Goal: Task Accomplishment & Management: Manage account settings

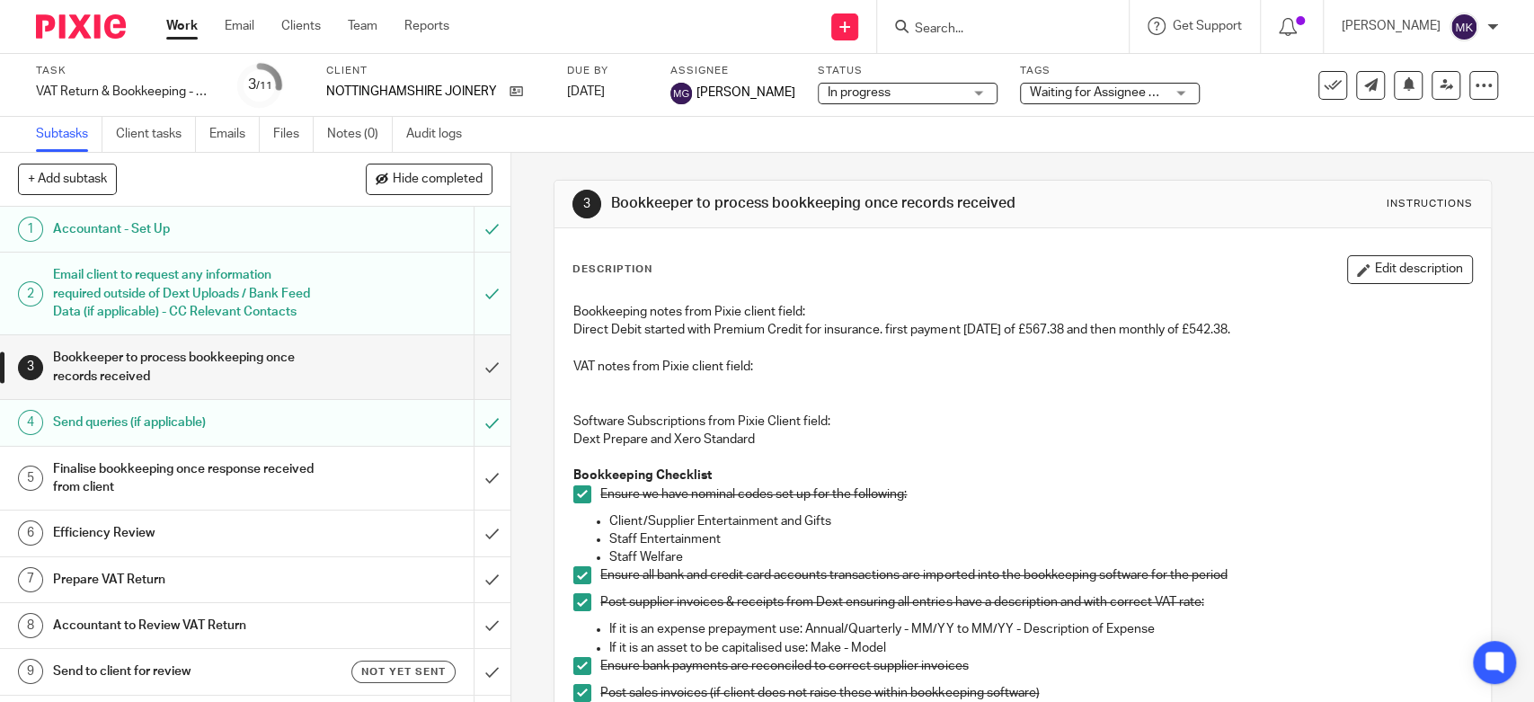
click at [177, 28] on link "Work" at bounding box center [181, 26] width 31 height 18
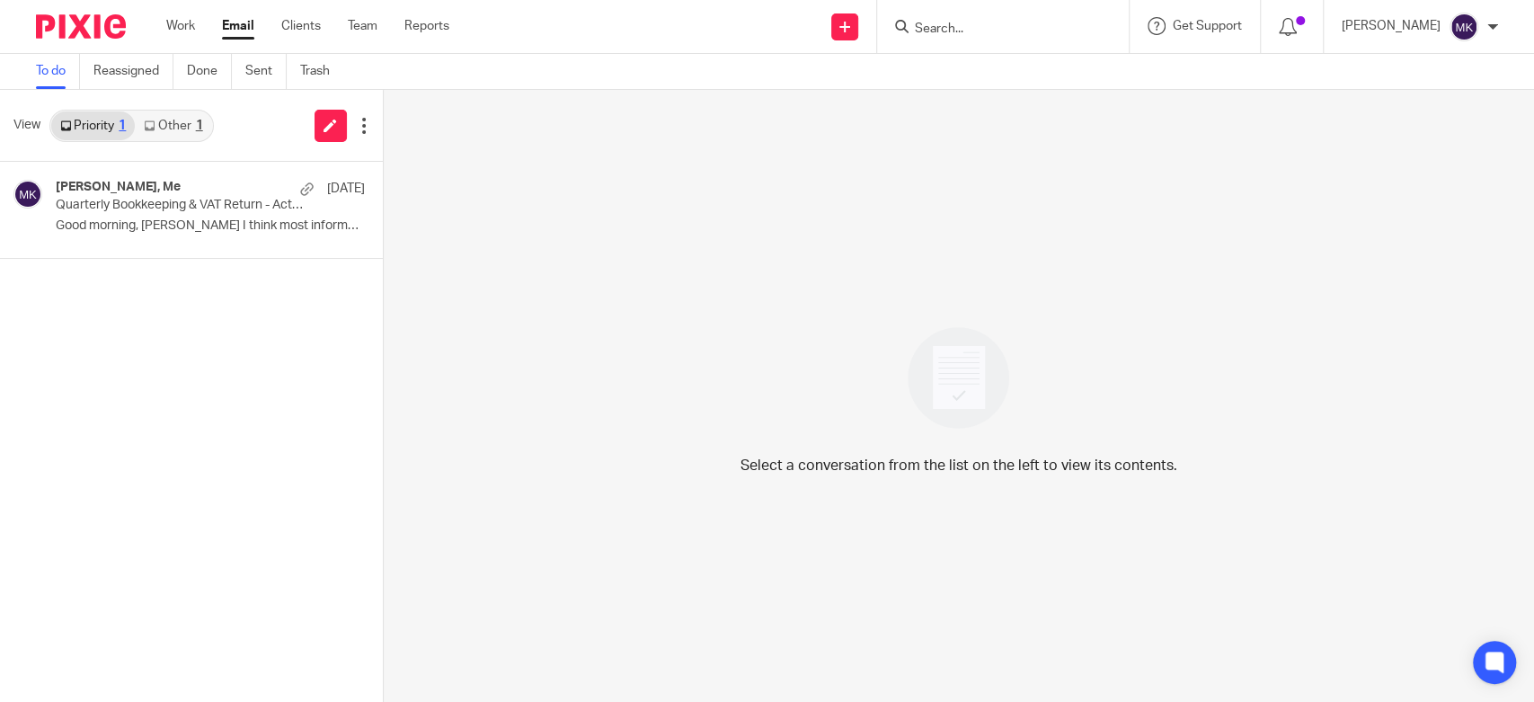
click at [209, 125] on link "Other 1" at bounding box center [173, 125] width 76 height 29
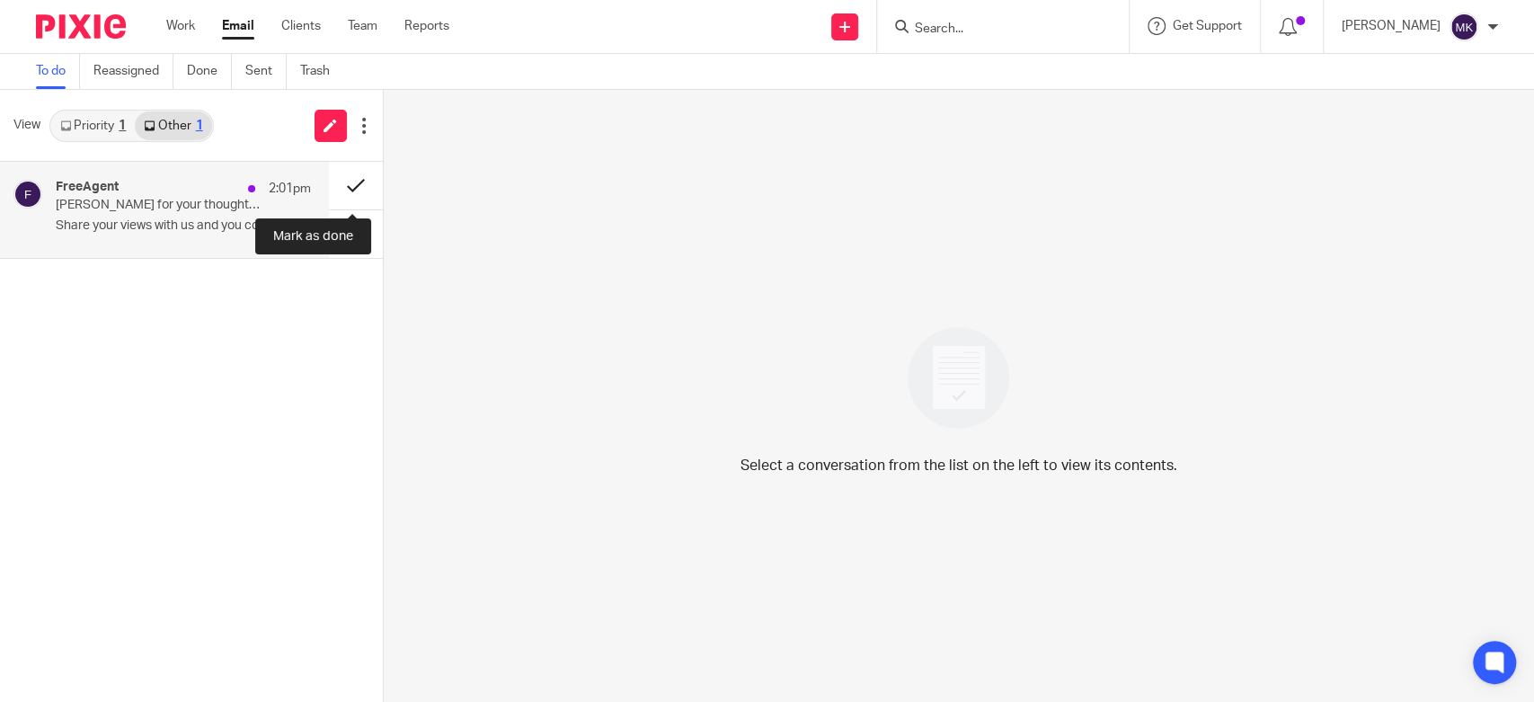
click at [354, 171] on button at bounding box center [356, 186] width 54 height 48
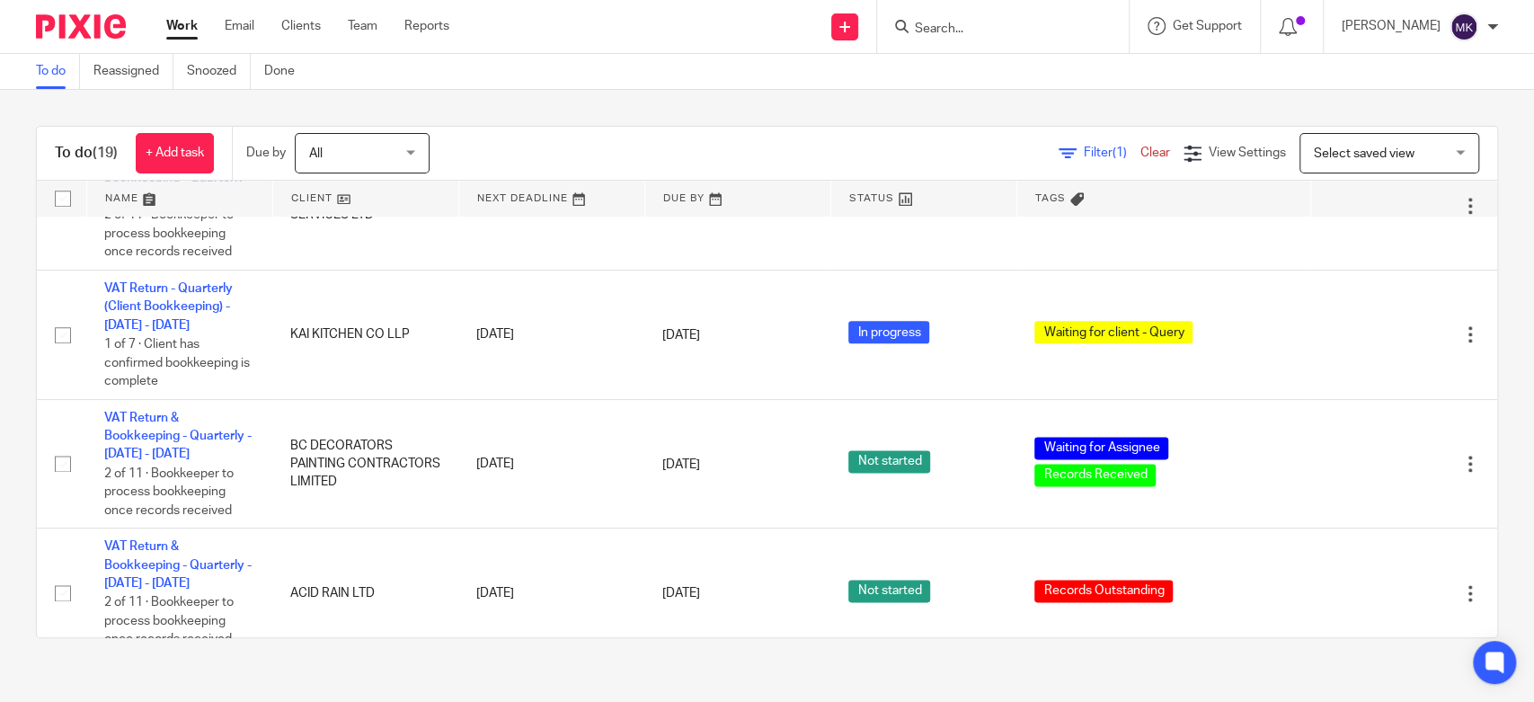
scroll to position [1597, 0]
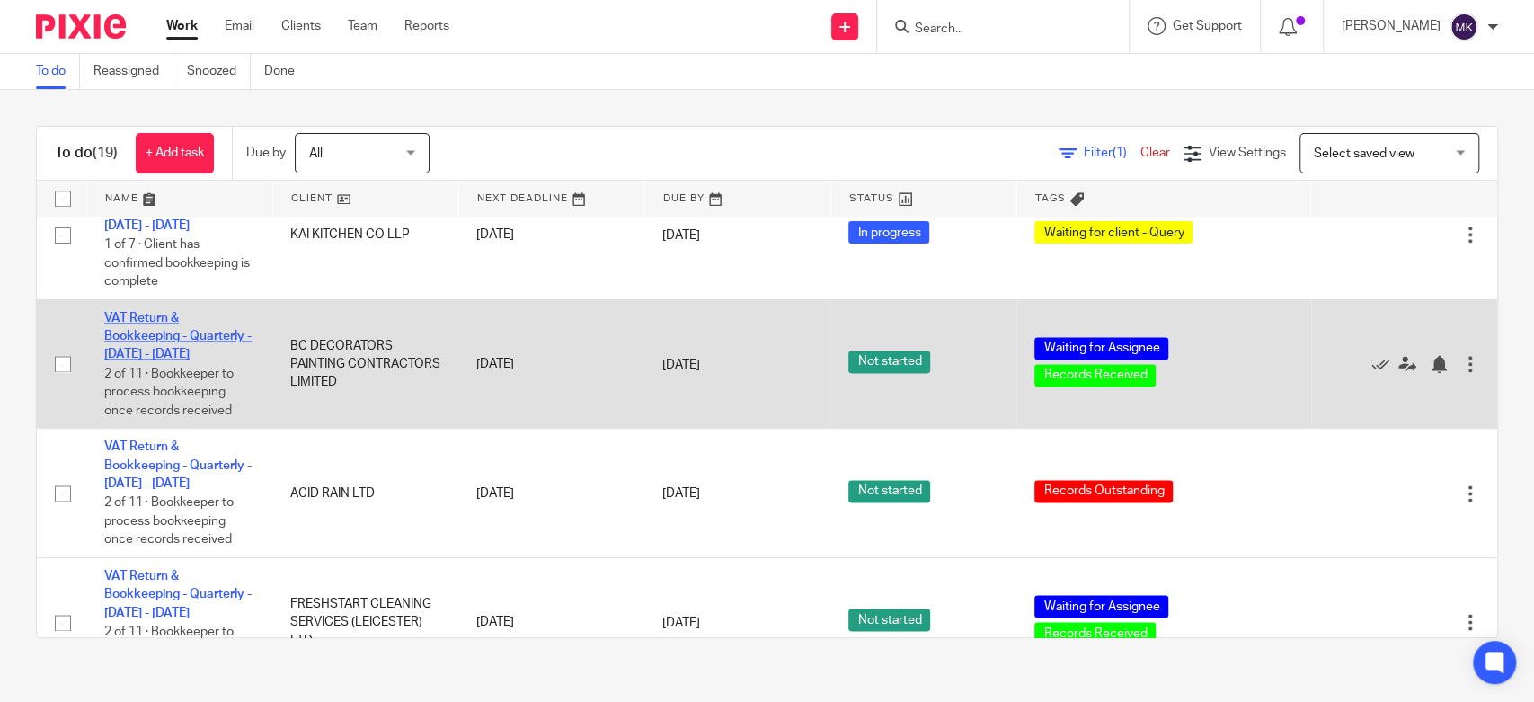
click at [152, 343] on link "VAT Return & Bookkeeping - Quarterly - May - July, 2025" at bounding box center [177, 336] width 147 height 49
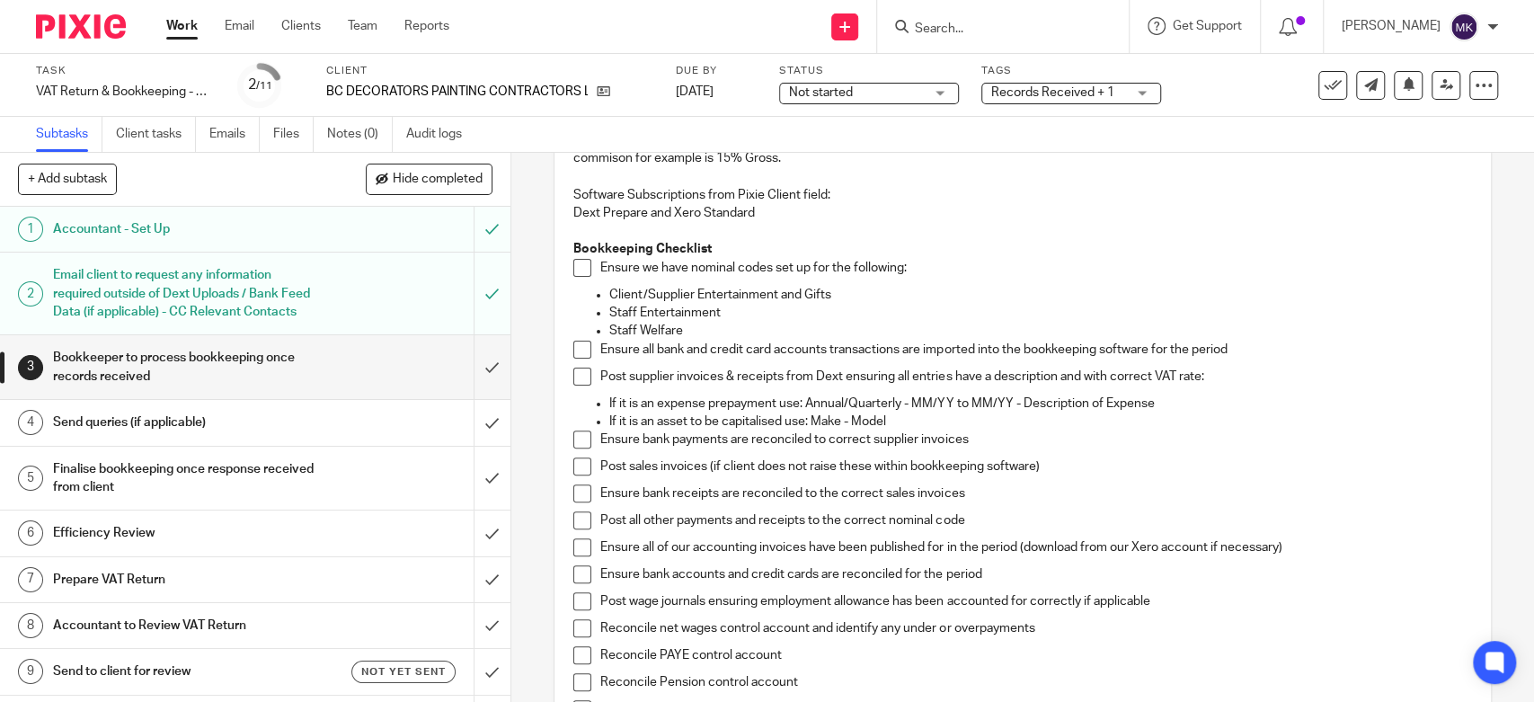
scroll to position [399, 0]
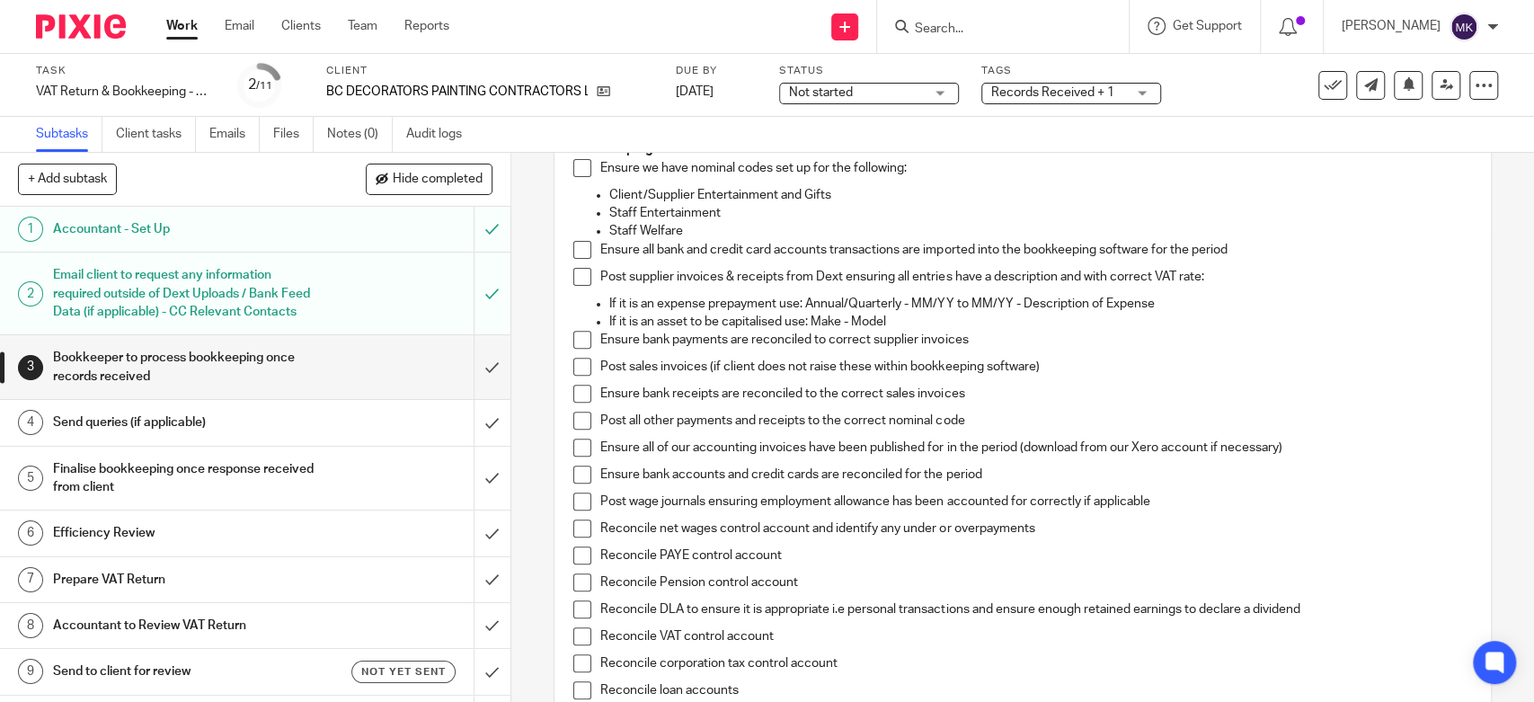
click at [575, 166] on span at bounding box center [582, 168] width 18 height 18
click at [578, 244] on span at bounding box center [582, 250] width 18 height 18
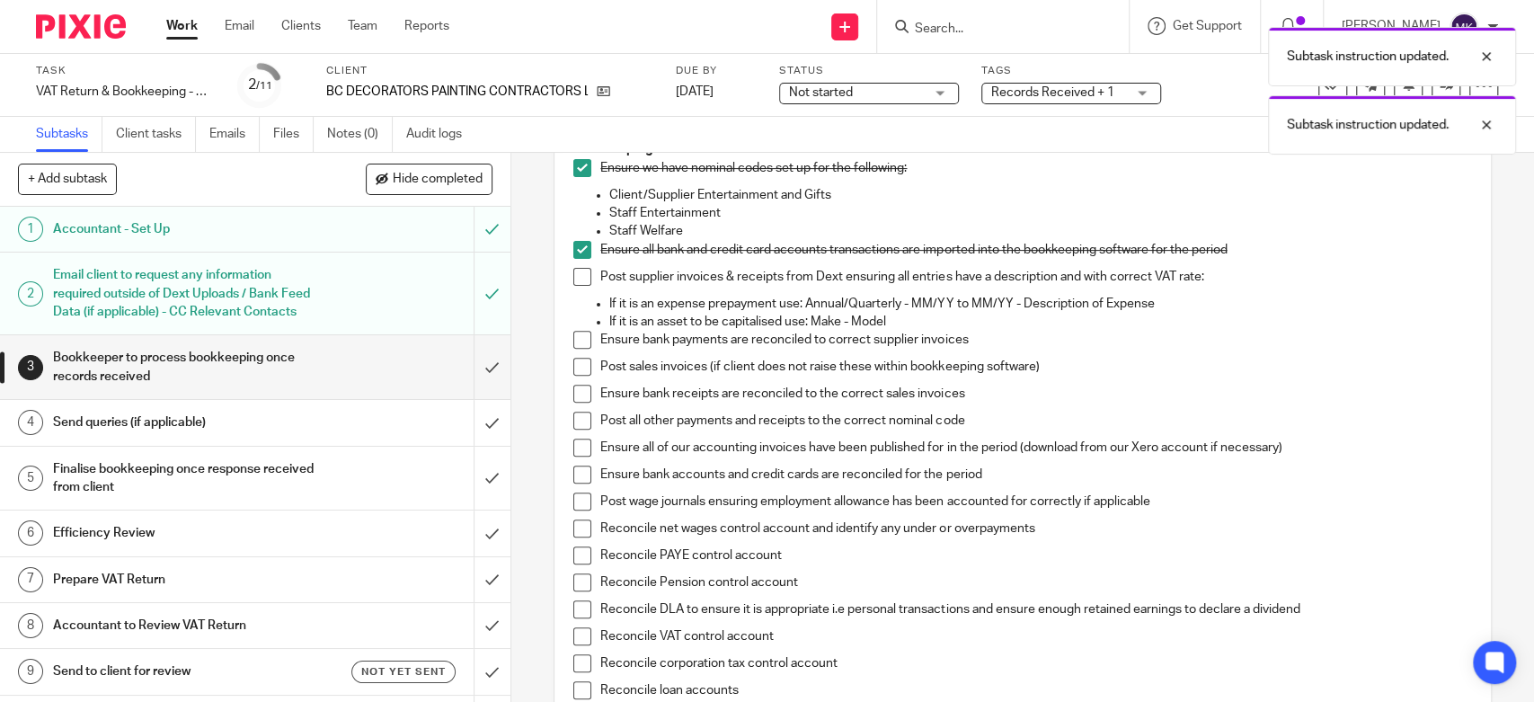
click at [577, 272] on span at bounding box center [582, 277] width 18 height 18
click at [573, 342] on span at bounding box center [582, 340] width 18 height 18
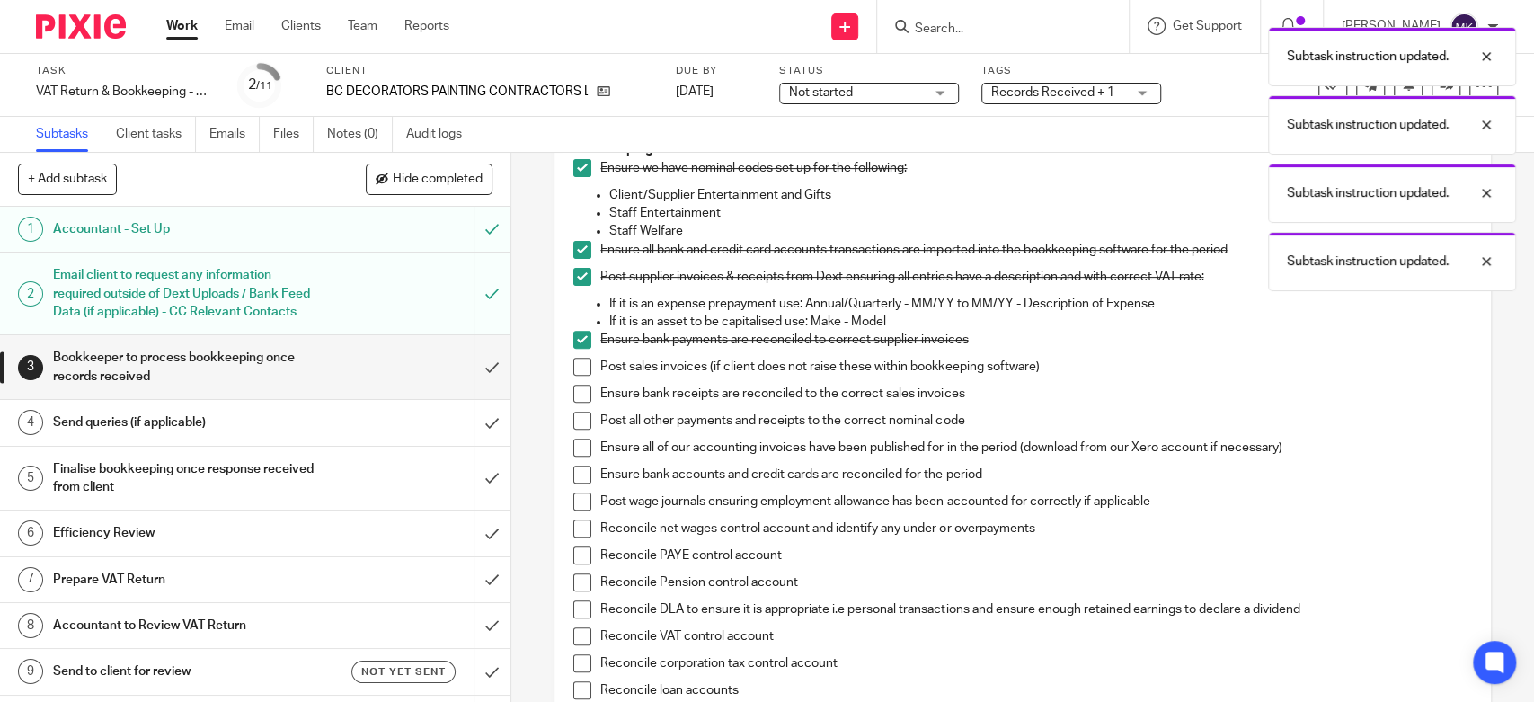
click at [573, 368] on span at bounding box center [582, 367] width 18 height 18
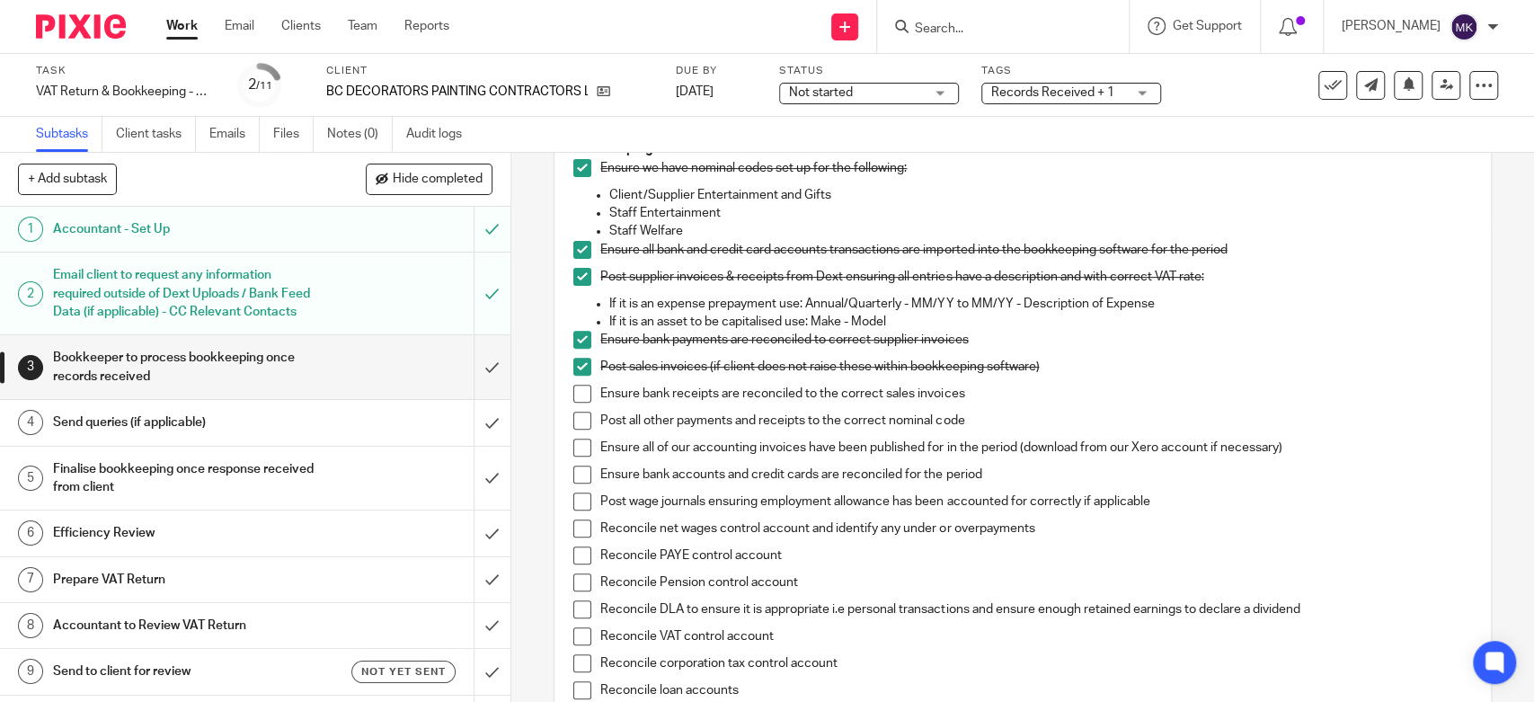
click at [1172, 322] on p "If it is an asset to be capitalised use: Make - Model" at bounding box center [1040, 322] width 862 height 18
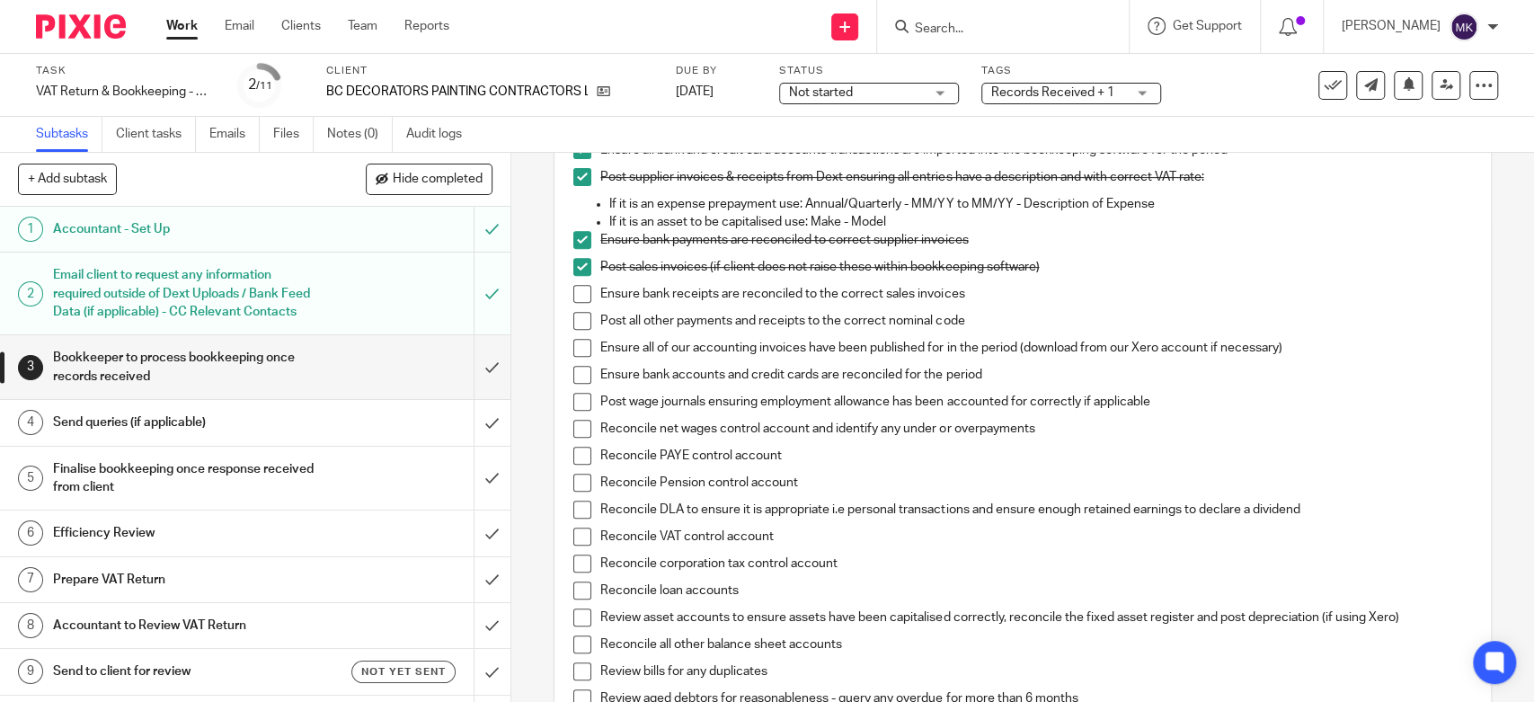
click at [581, 289] on span at bounding box center [582, 294] width 18 height 18
click at [580, 313] on span at bounding box center [582, 321] width 18 height 18
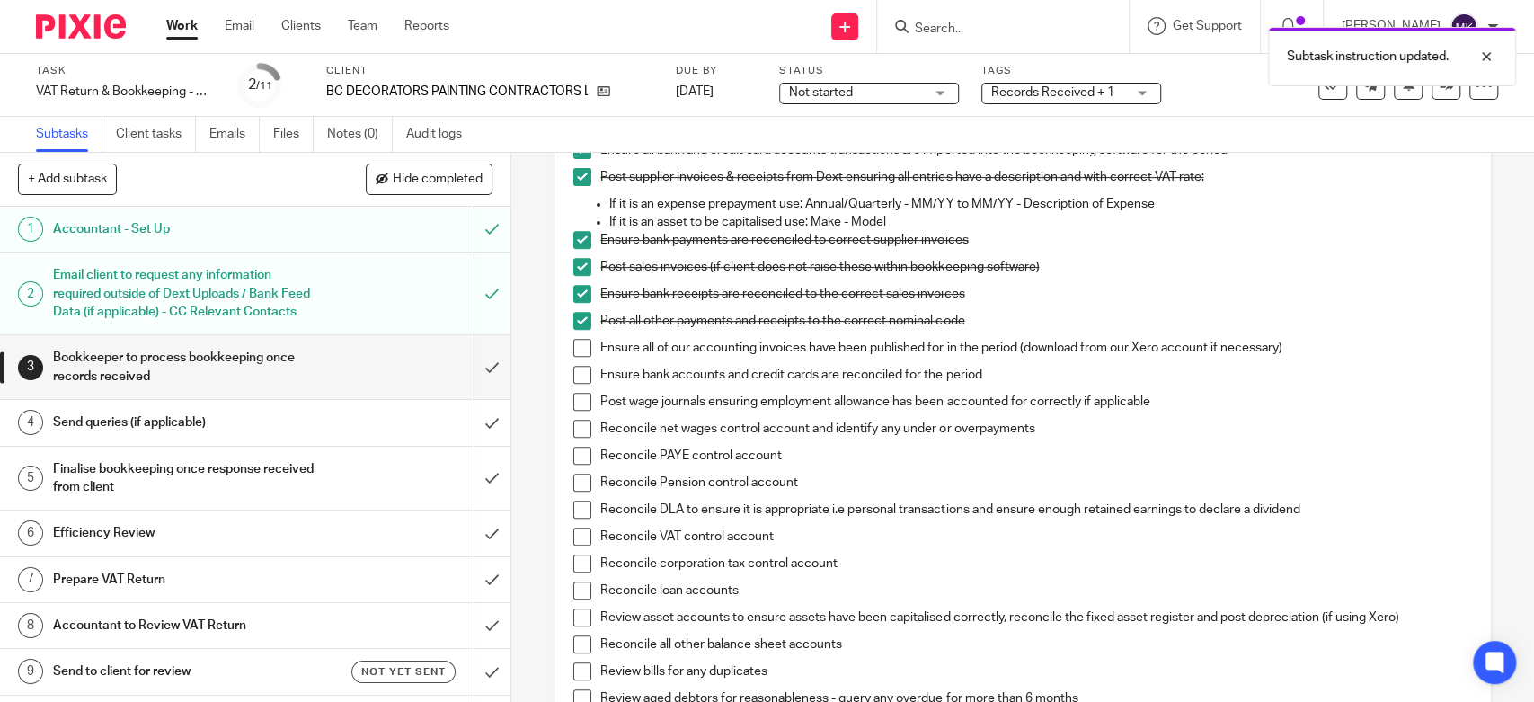
click at [574, 342] on span at bounding box center [582, 348] width 18 height 18
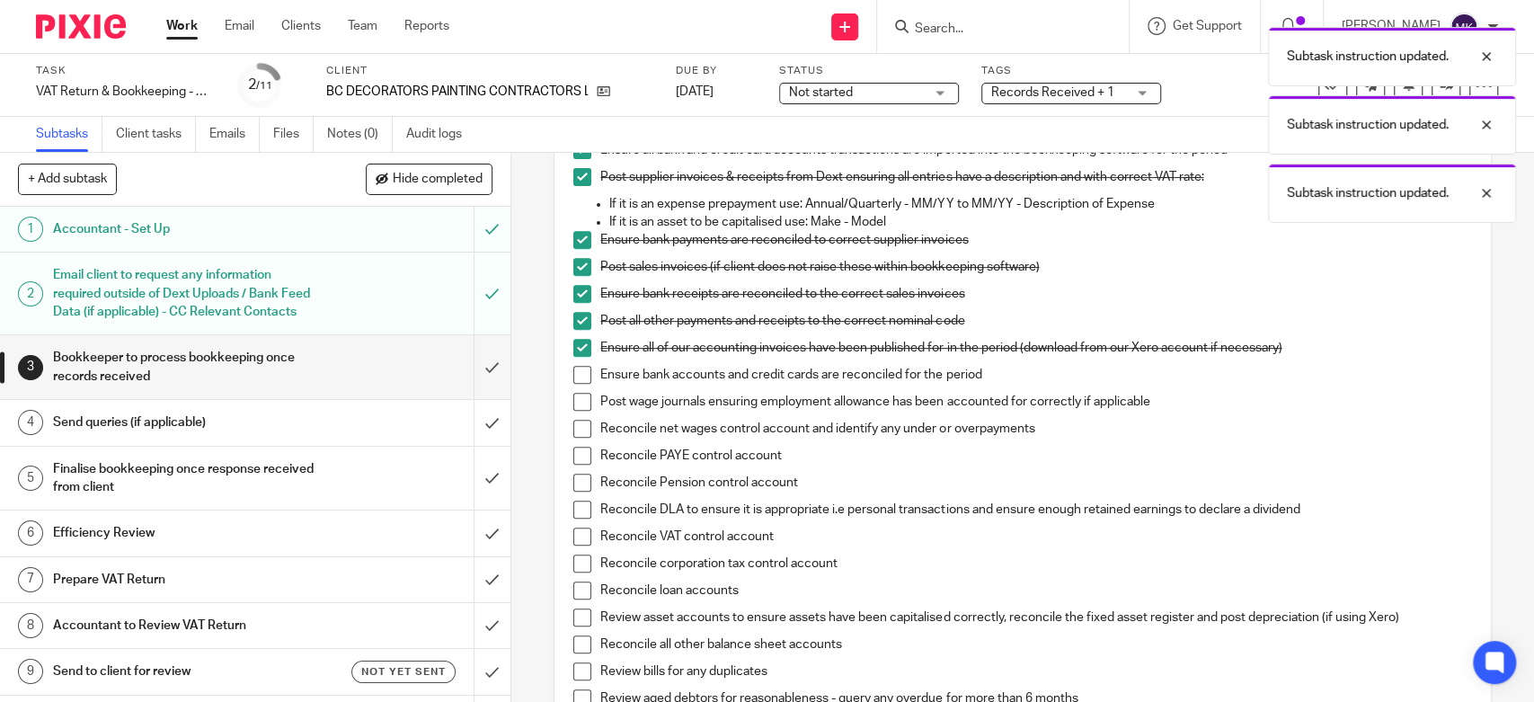
click at [573, 379] on span at bounding box center [582, 375] width 18 height 18
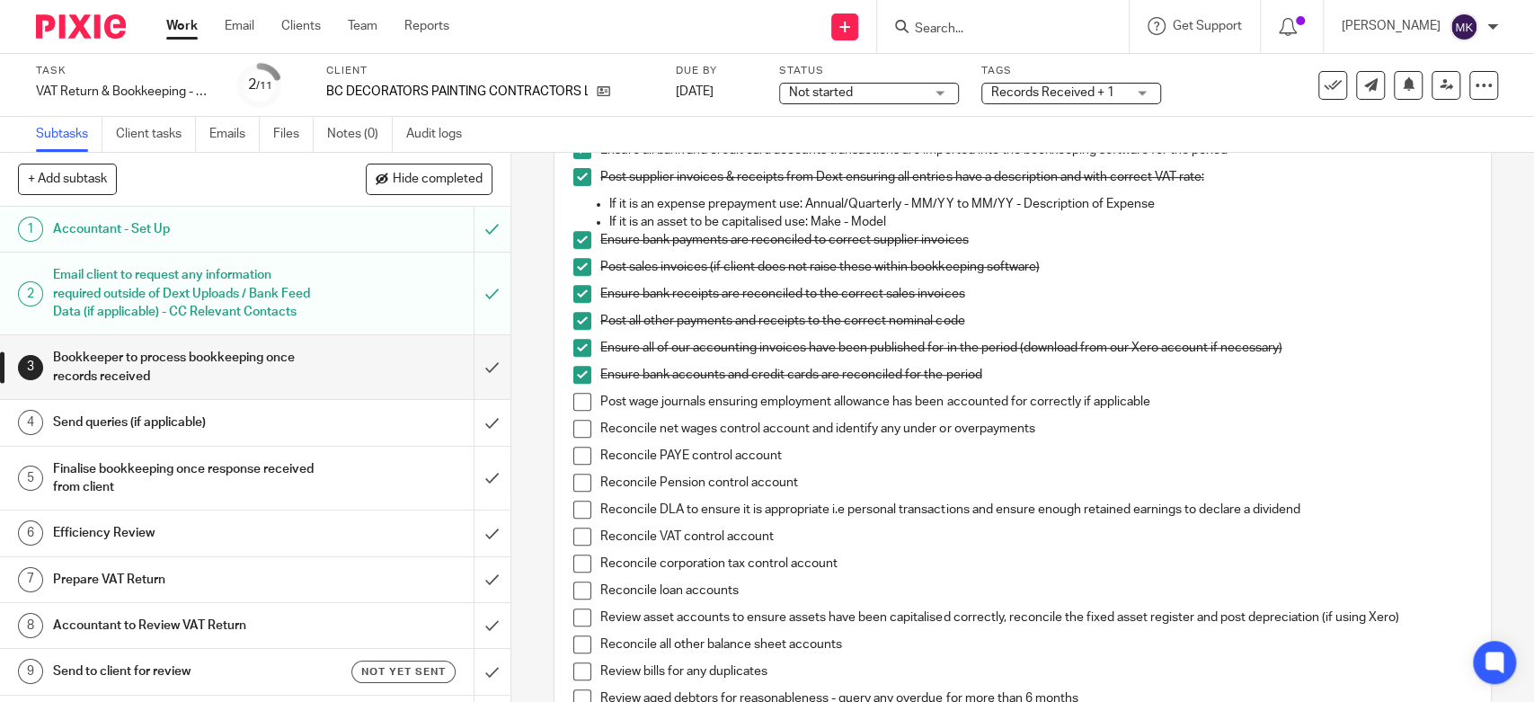
click at [582, 395] on span at bounding box center [582, 402] width 18 height 18
click at [586, 425] on li "Reconcile net wages control account and identify any under or overpayments" at bounding box center [1022, 433] width 898 height 27
click at [573, 423] on span at bounding box center [582, 429] width 18 height 18
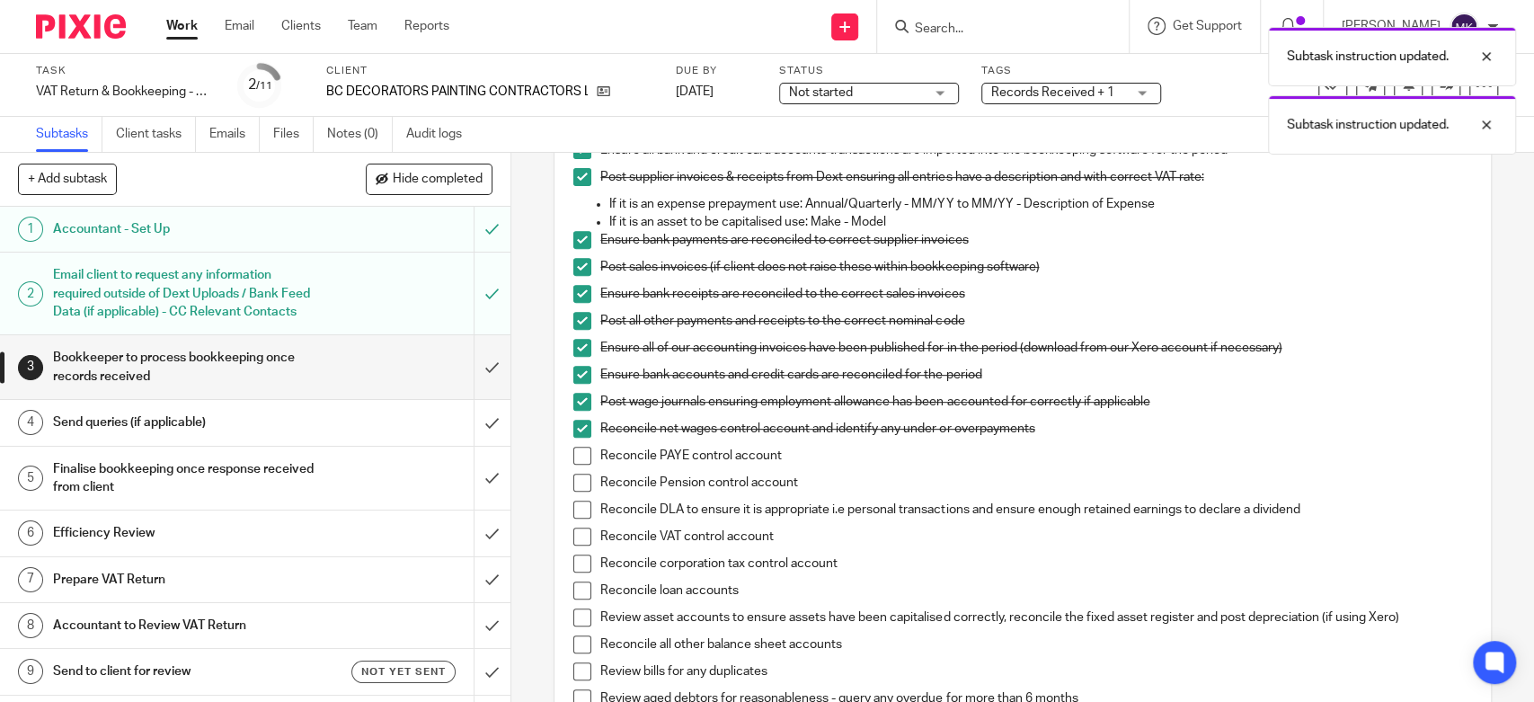
click at [583, 456] on span at bounding box center [582, 456] width 18 height 18
click at [575, 480] on span at bounding box center [582, 483] width 18 height 18
click at [580, 509] on span at bounding box center [582, 510] width 18 height 18
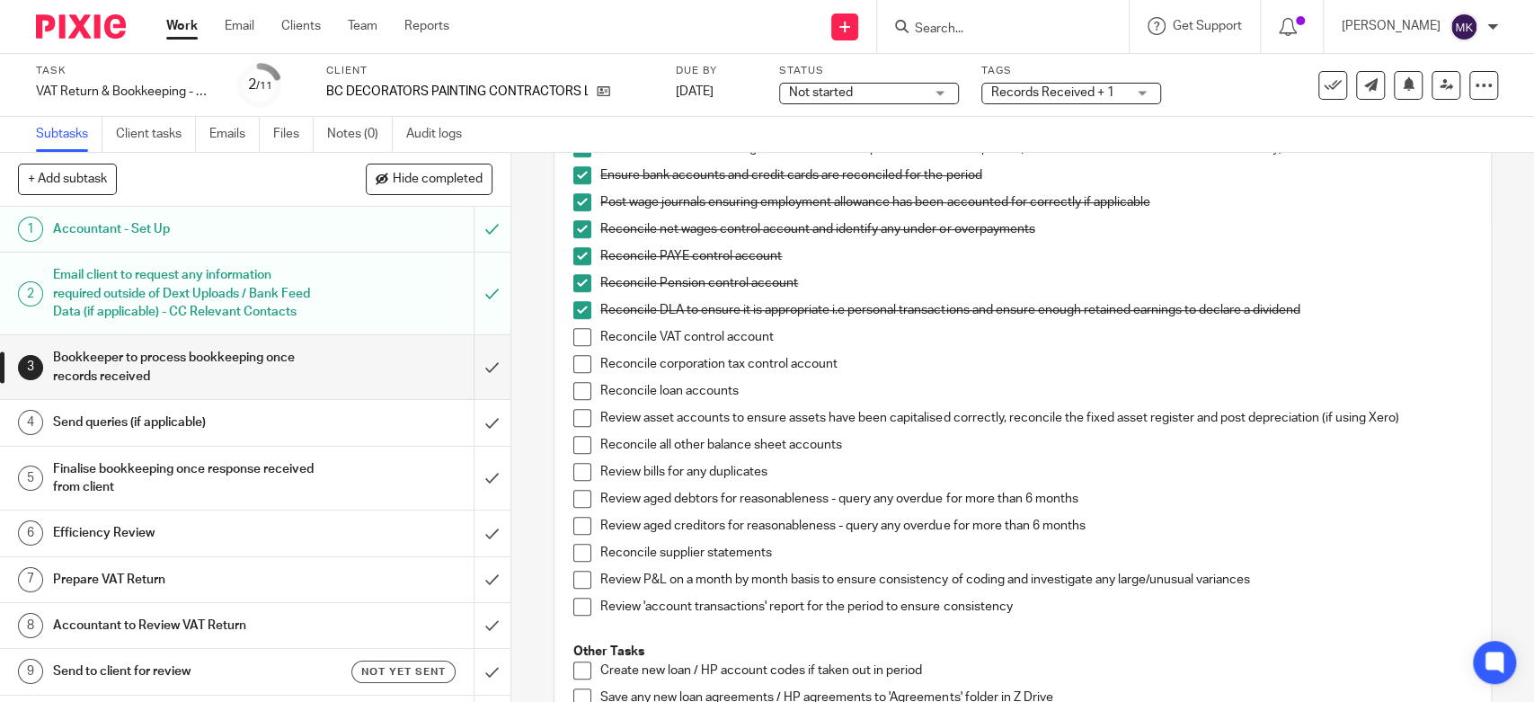
scroll to position [798, 0]
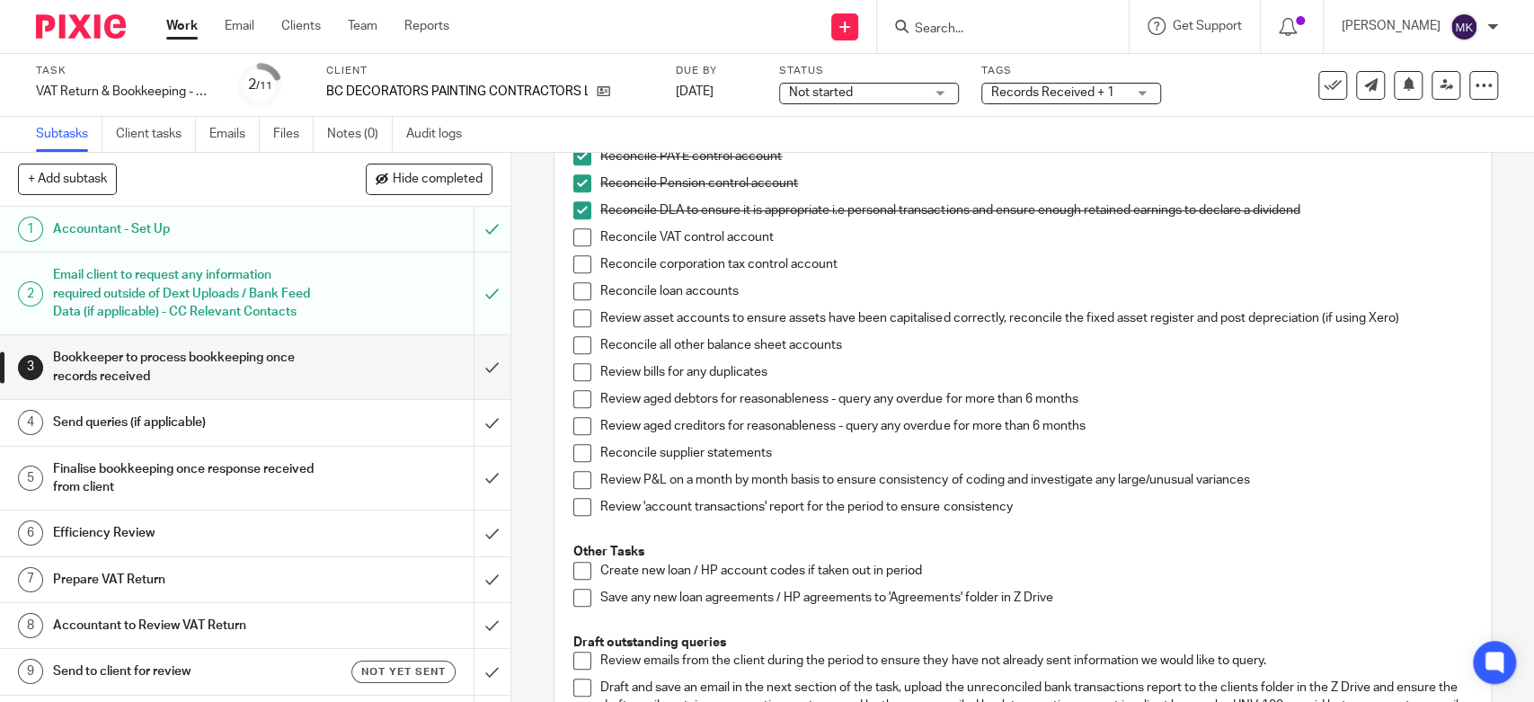
click at [579, 235] on span at bounding box center [582, 237] width 18 height 18
click at [574, 261] on span at bounding box center [582, 264] width 18 height 18
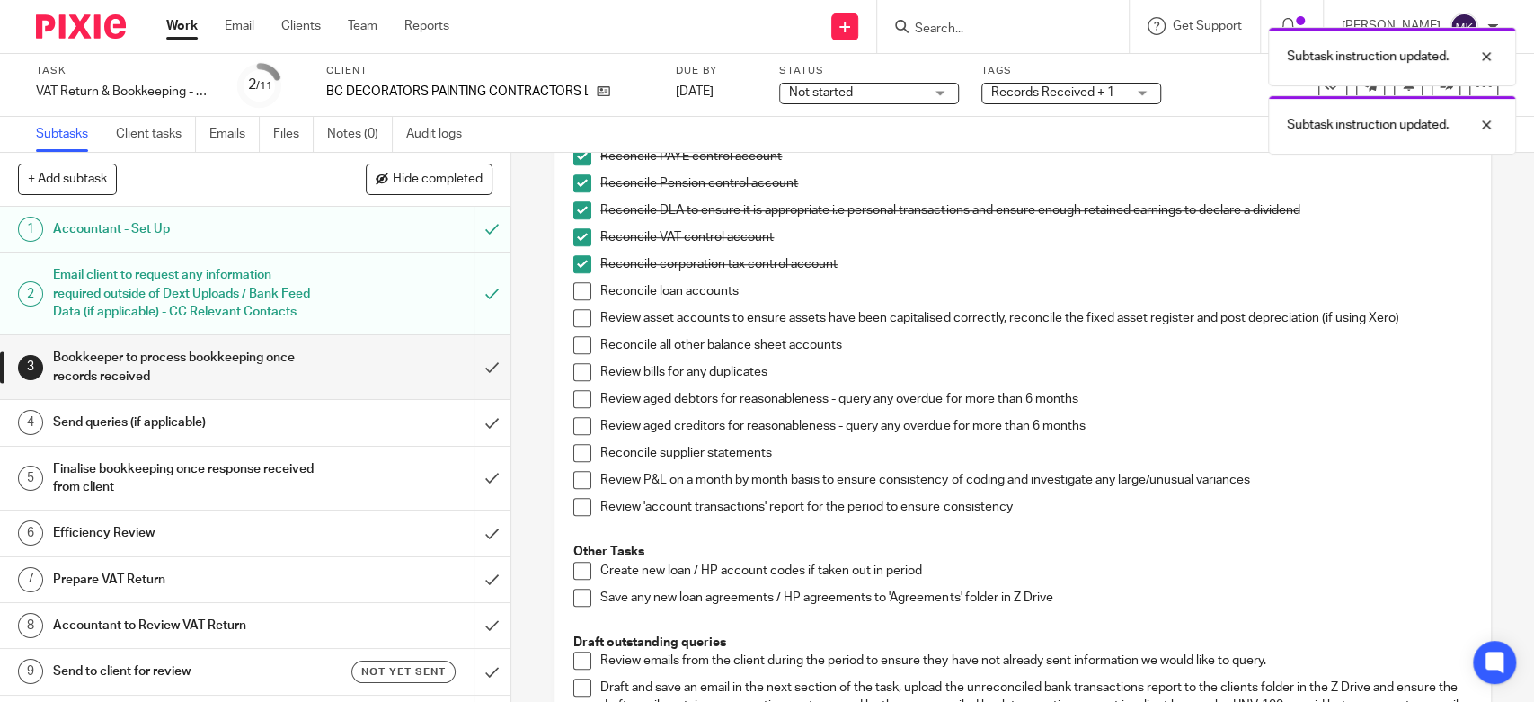
click at [579, 290] on span at bounding box center [582, 291] width 18 height 18
click at [573, 313] on span at bounding box center [582, 318] width 18 height 18
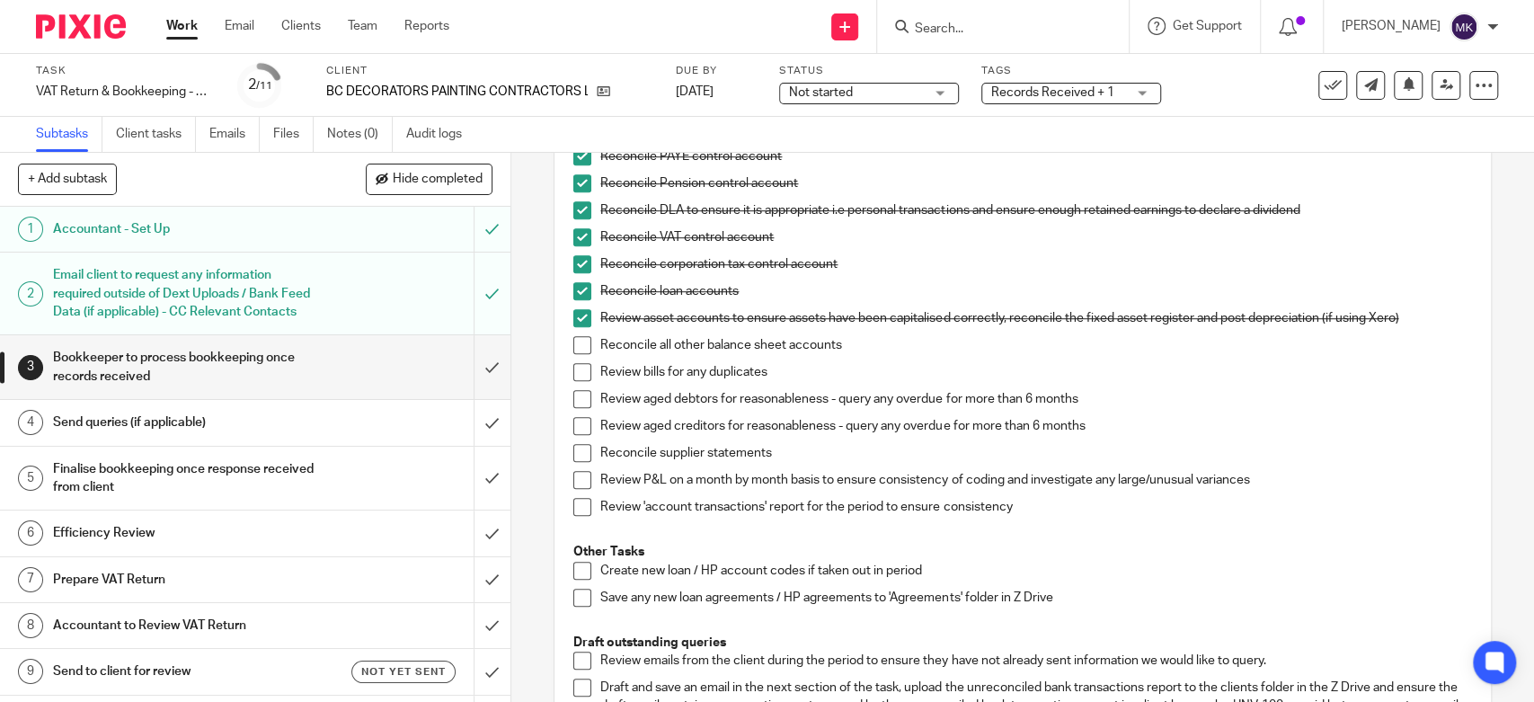
drag, startPoint x: 580, startPoint y: 342, endPoint x: 579, endPoint y: 351, distance: 9.0
click at [579, 342] on span at bounding box center [582, 345] width 18 height 18
click at [573, 378] on span at bounding box center [582, 372] width 18 height 18
click at [579, 396] on span at bounding box center [582, 399] width 18 height 18
click at [573, 423] on span at bounding box center [582, 426] width 18 height 18
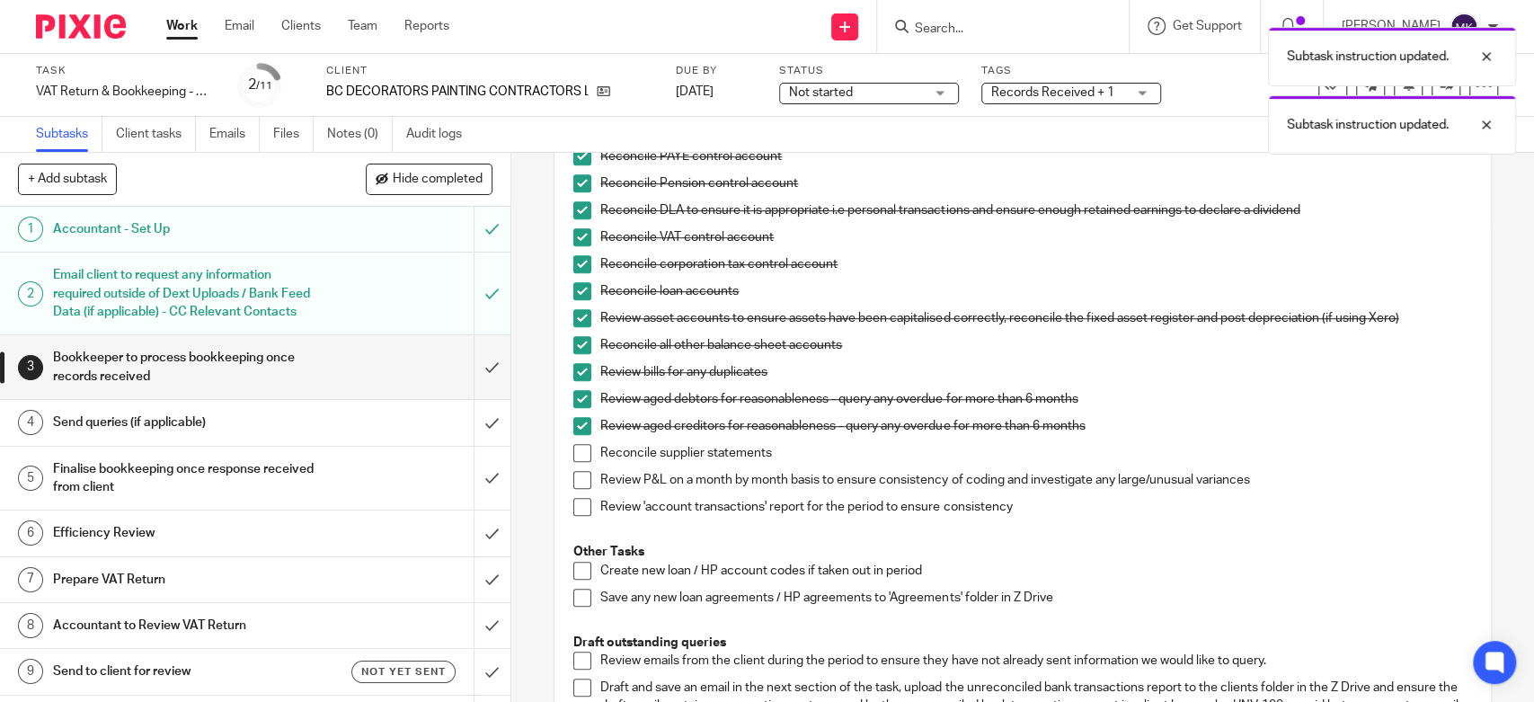
click at [573, 466] on li "Reconcile supplier statements" at bounding box center [1022, 457] width 898 height 27
click at [582, 458] on span at bounding box center [582, 453] width 18 height 18
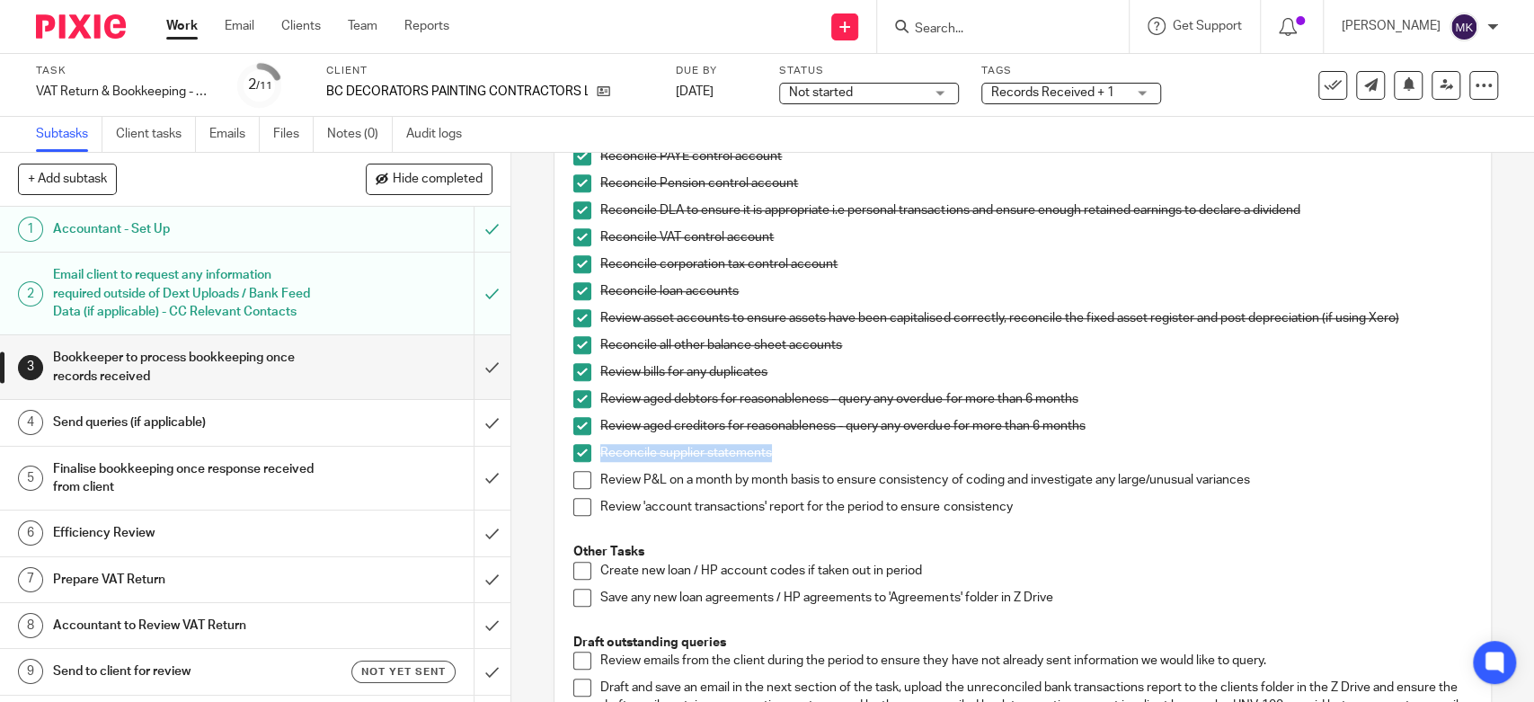
click at [575, 500] on span at bounding box center [582, 507] width 18 height 18
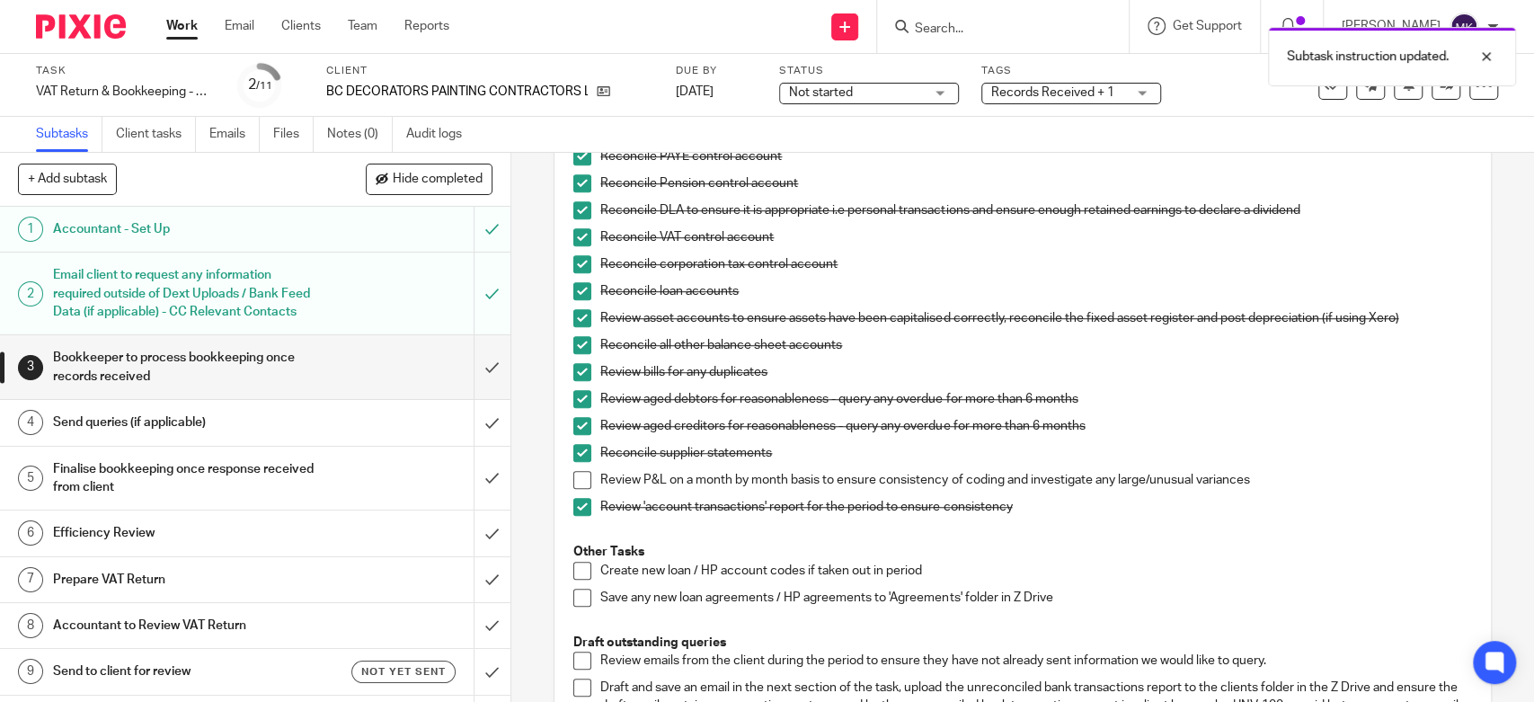
click at [576, 490] on li "Review P&L on a month by month basis to ensure consistency of coding and invest…" at bounding box center [1022, 484] width 898 height 27
click at [582, 482] on span at bounding box center [582, 480] width 18 height 18
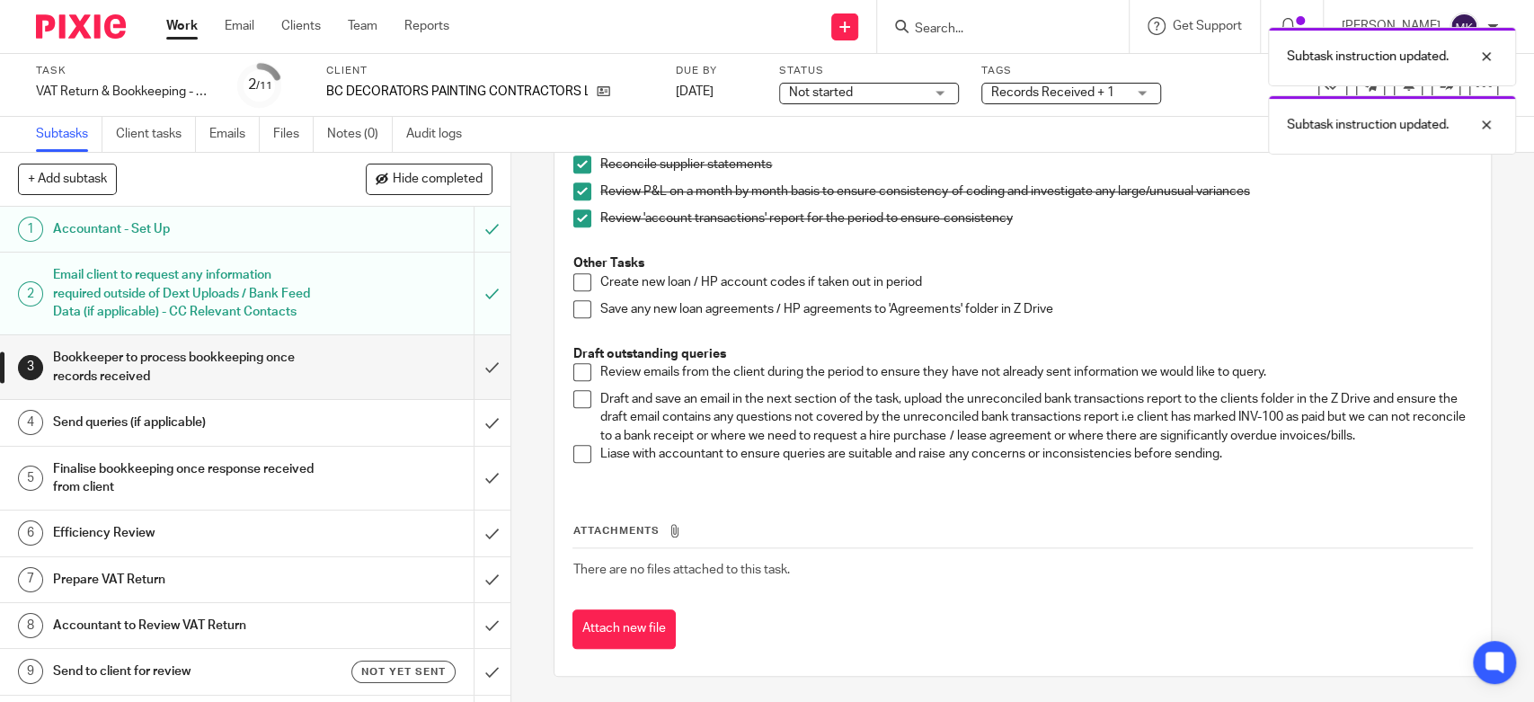
click at [582, 371] on span at bounding box center [582, 372] width 18 height 18
click at [573, 393] on span at bounding box center [582, 399] width 18 height 18
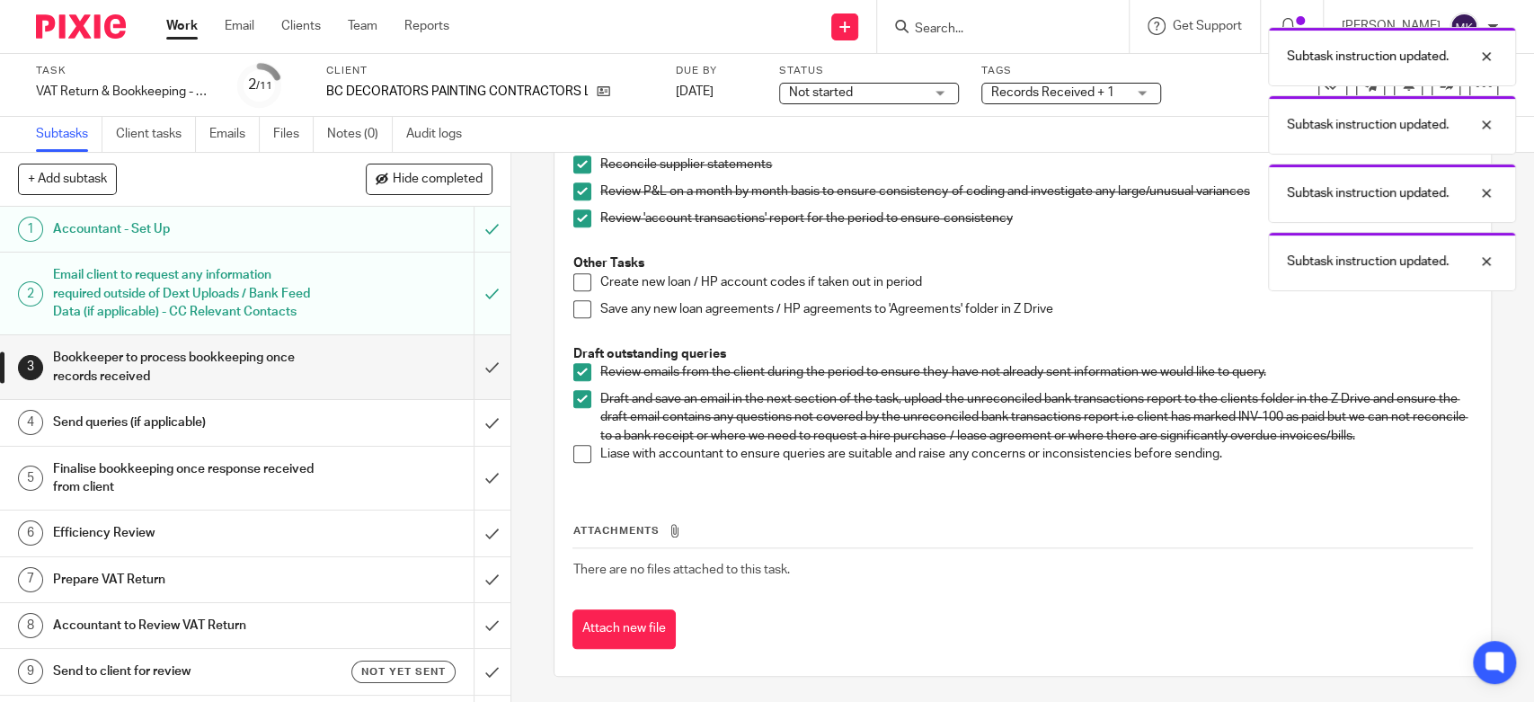
click at [588, 440] on li "Draft and save an email in the next section of the task, upload the unreconcile…" at bounding box center [1022, 417] width 898 height 55
click at [573, 453] on span at bounding box center [582, 454] width 18 height 18
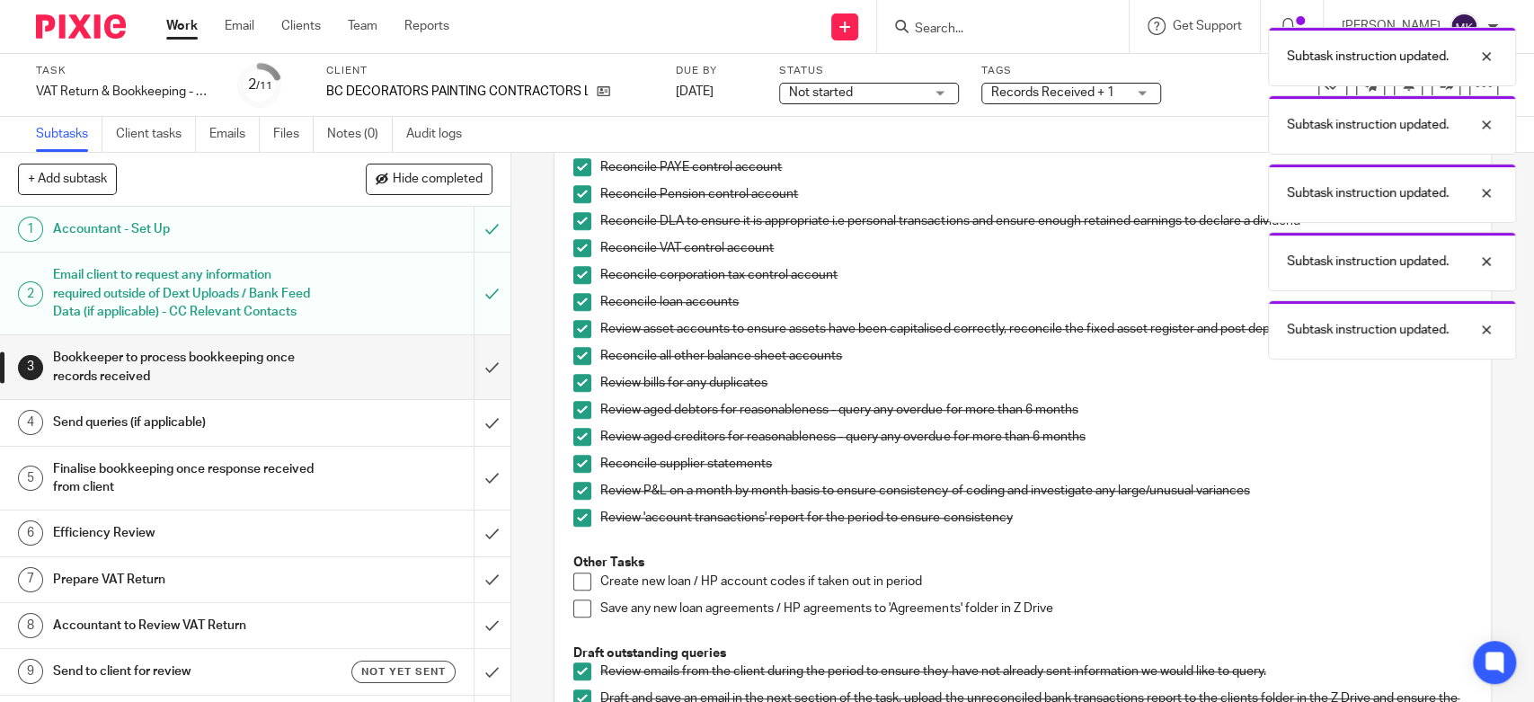
scroll to position [588, 0]
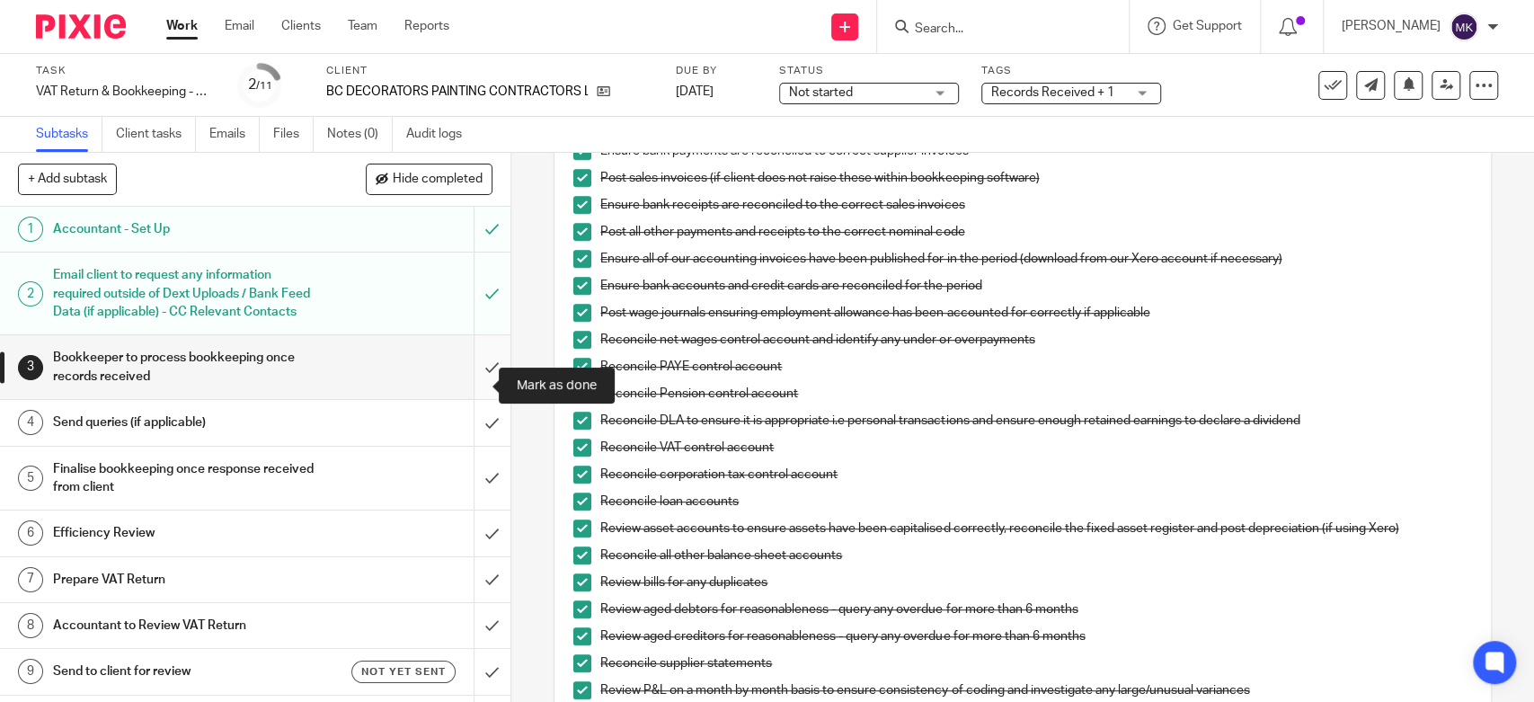
click at [471, 392] on input "submit" at bounding box center [255, 367] width 511 height 64
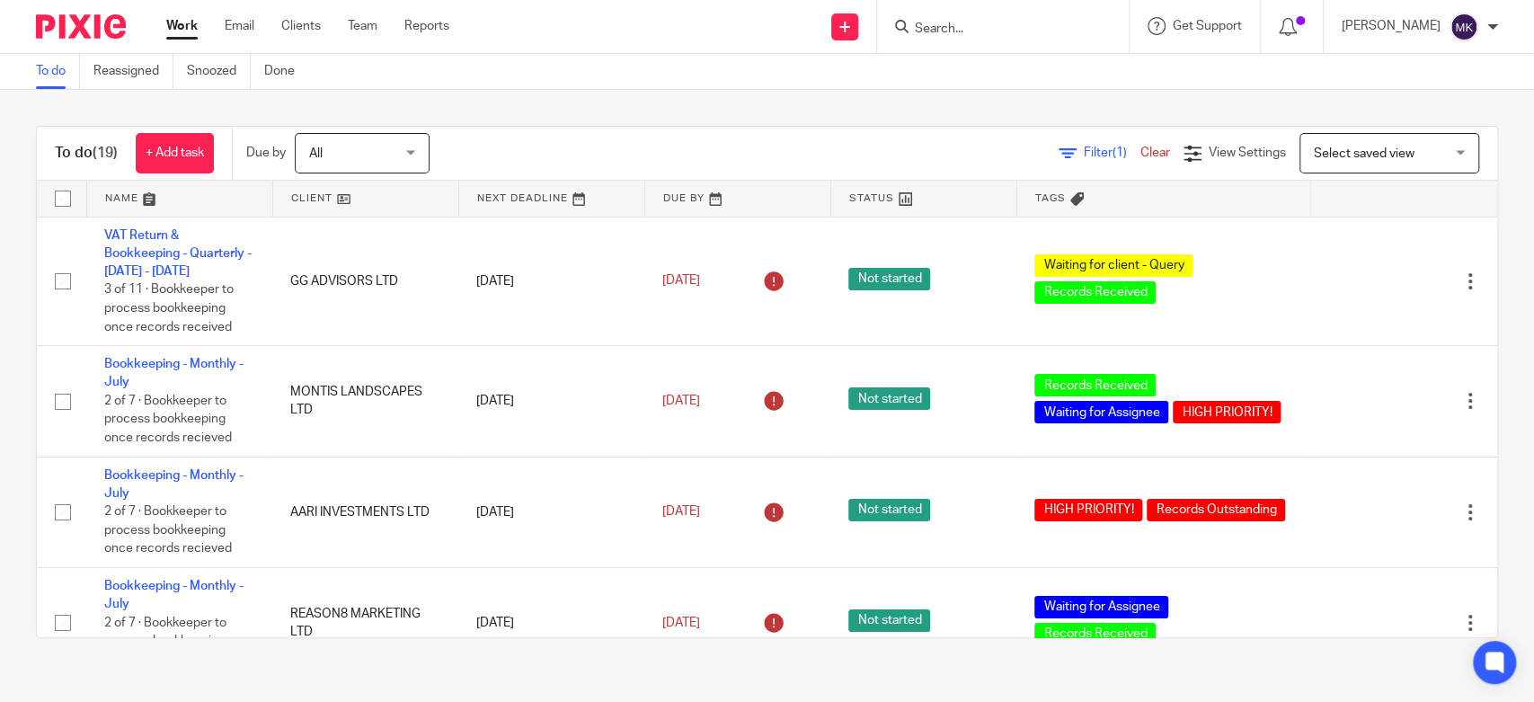
click at [983, 29] on input "Search" at bounding box center [994, 30] width 162 height 16
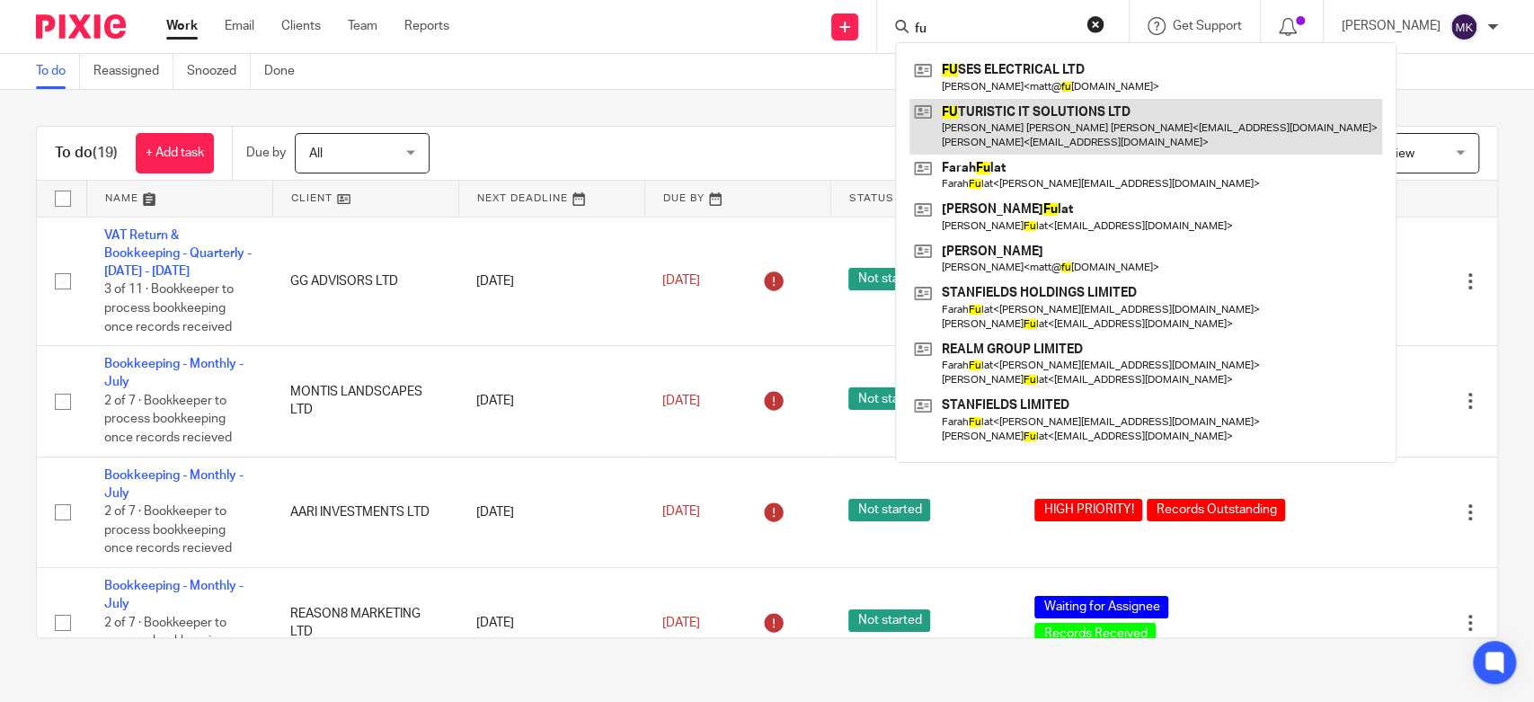
type input "fu"
click at [1035, 125] on link at bounding box center [1146, 127] width 473 height 56
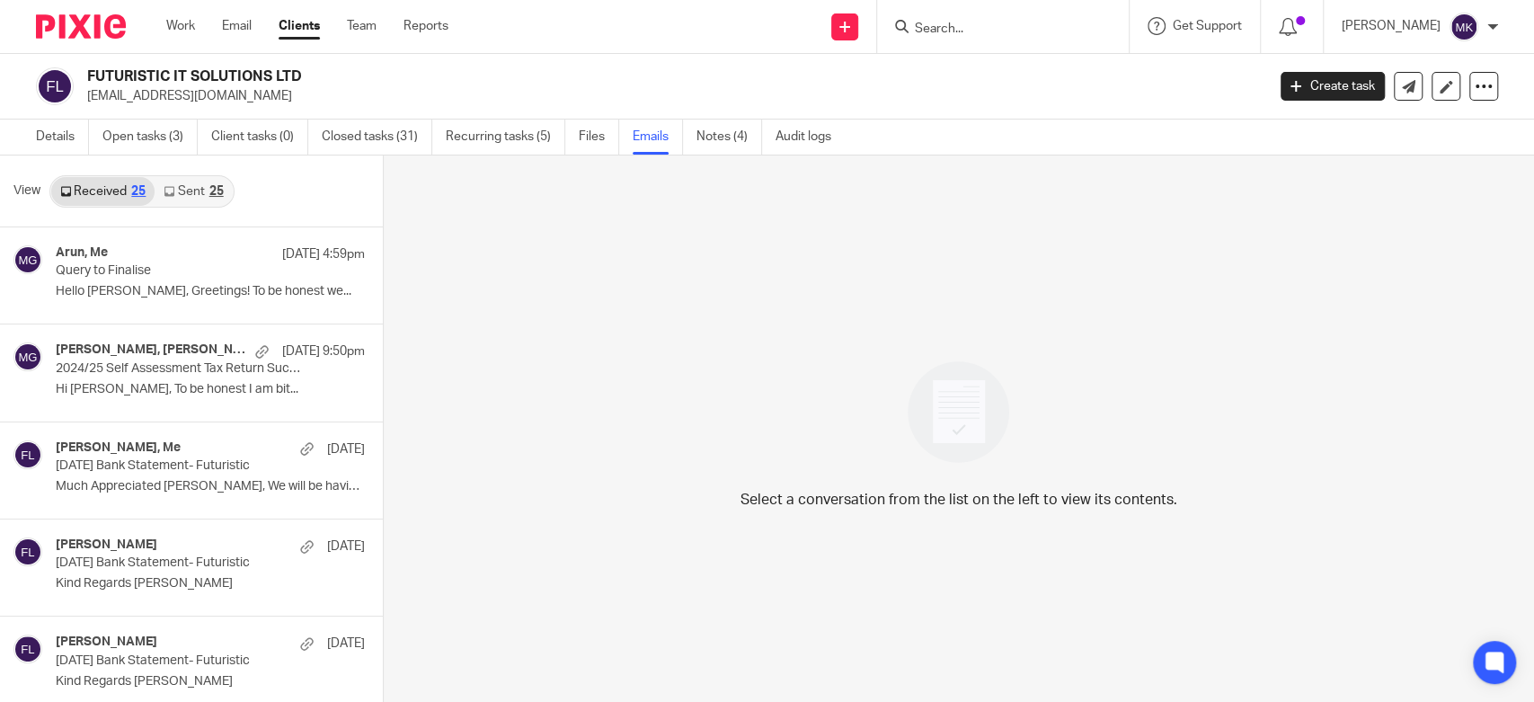
click at [189, 191] on link "Sent 25" at bounding box center [193, 191] width 77 height 29
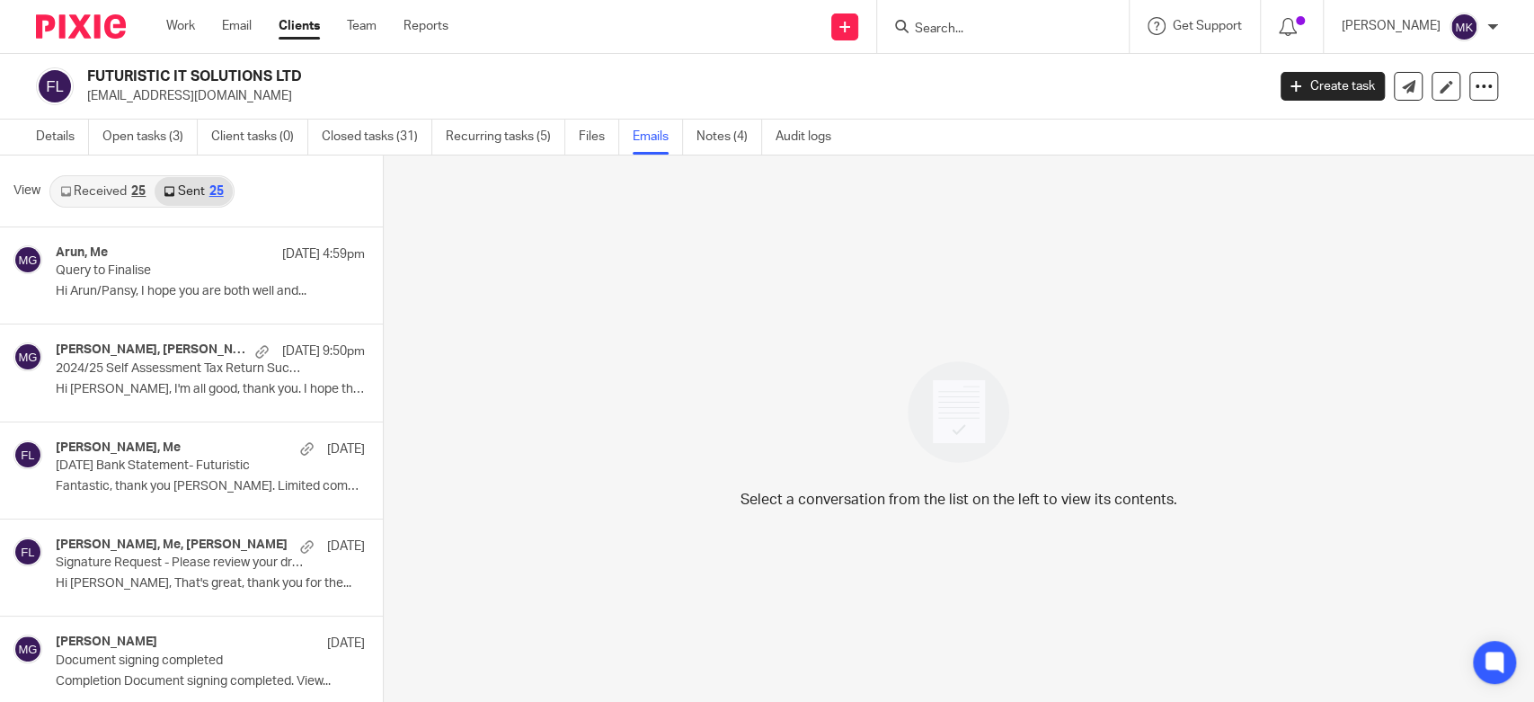
click at [103, 192] on link "Received 25" at bounding box center [102, 191] width 103 height 29
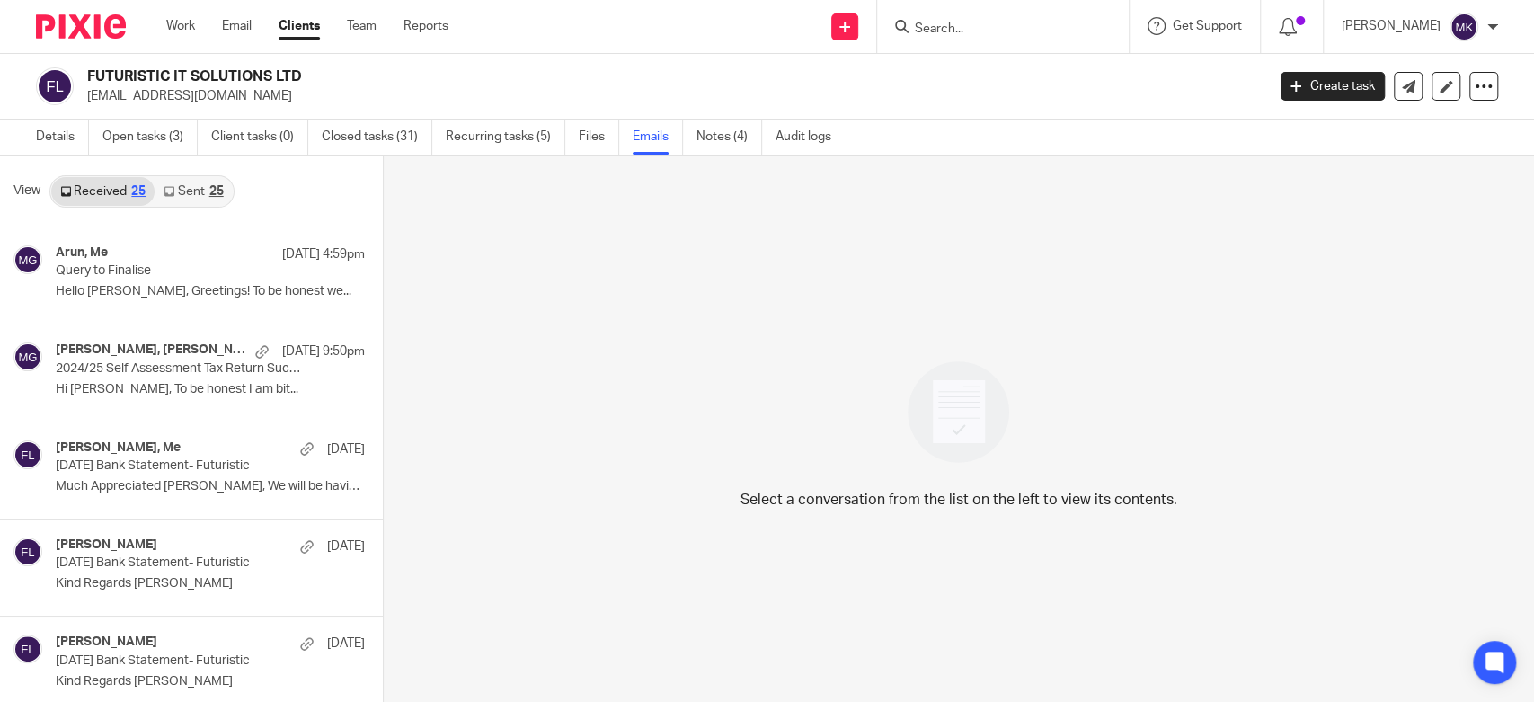
scroll to position [2, 0]
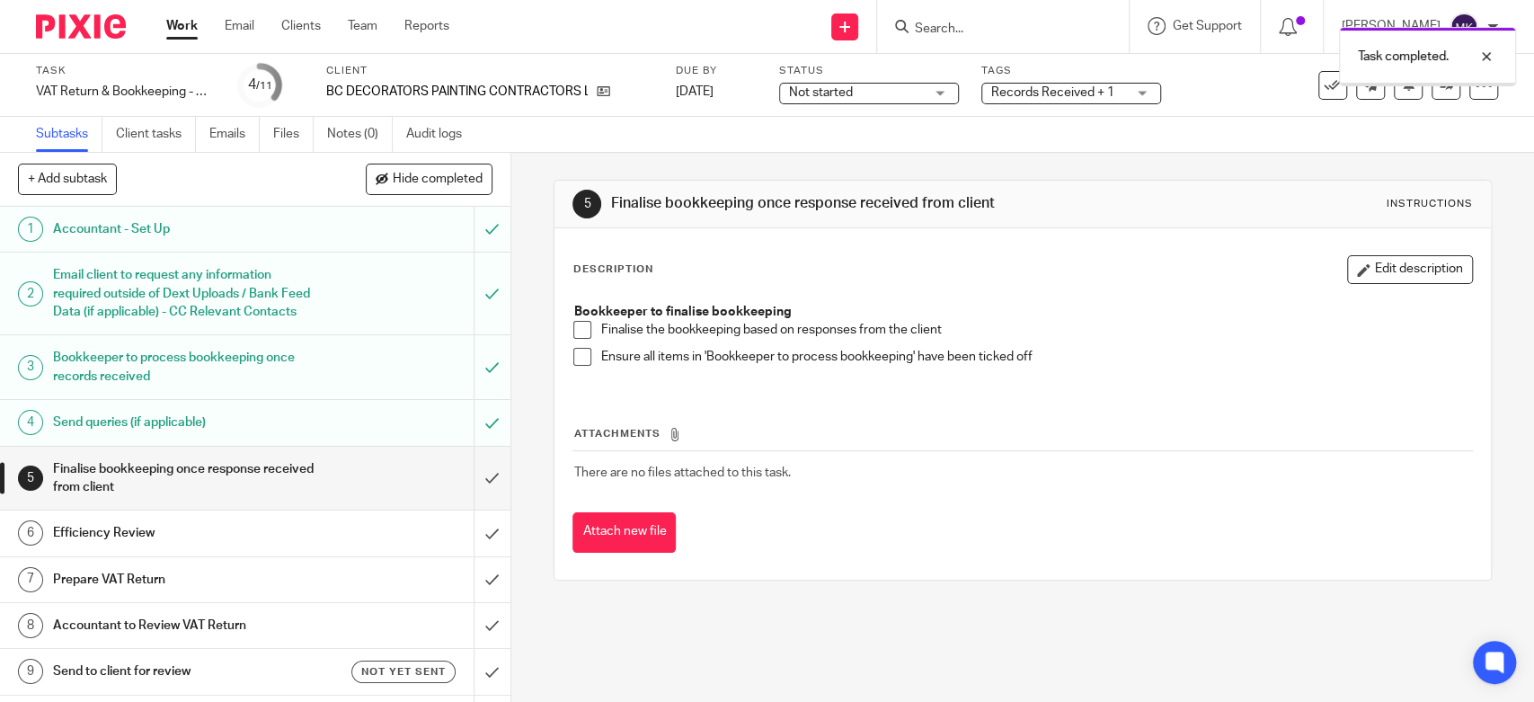
click at [575, 329] on span at bounding box center [582, 330] width 18 height 18
click at [573, 351] on span at bounding box center [582, 357] width 18 height 18
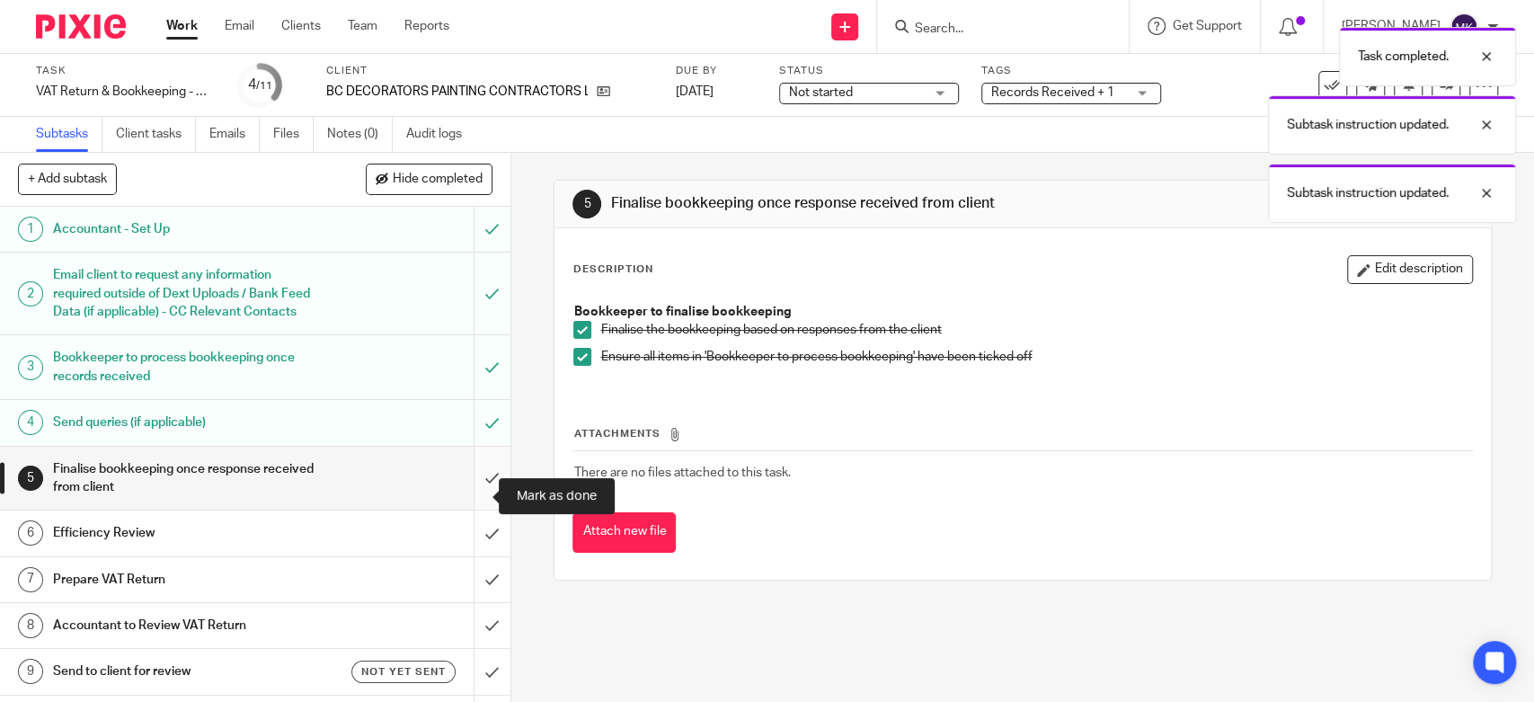
click at [475, 486] on input "submit" at bounding box center [255, 479] width 511 height 64
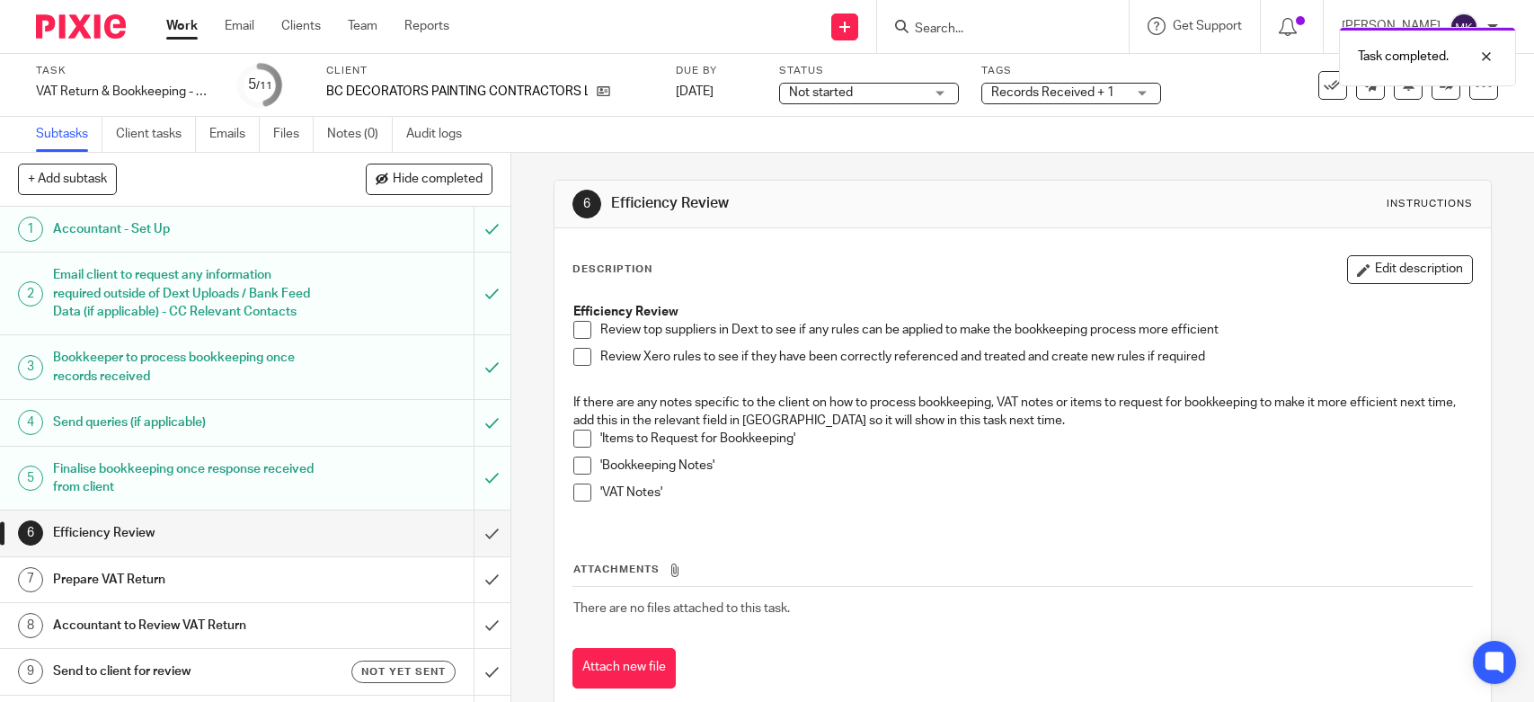
click at [582, 328] on span at bounding box center [582, 330] width 18 height 18
drag, startPoint x: 578, startPoint y: 347, endPoint x: 574, endPoint y: 415, distance: 68.4
click at [578, 348] on span at bounding box center [582, 357] width 18 height 18
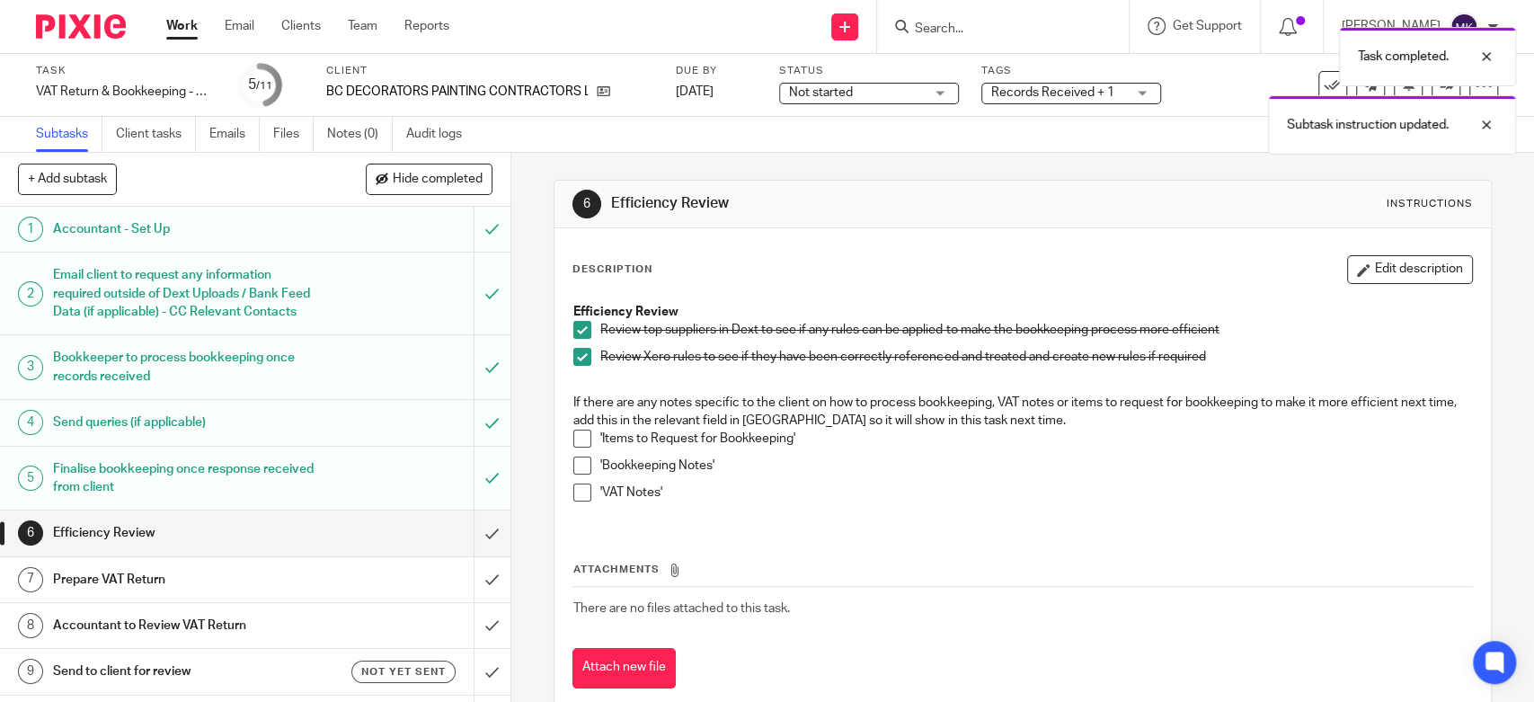
click at [573, 457] on span at bounding box center [582, 466] width 18 height 18
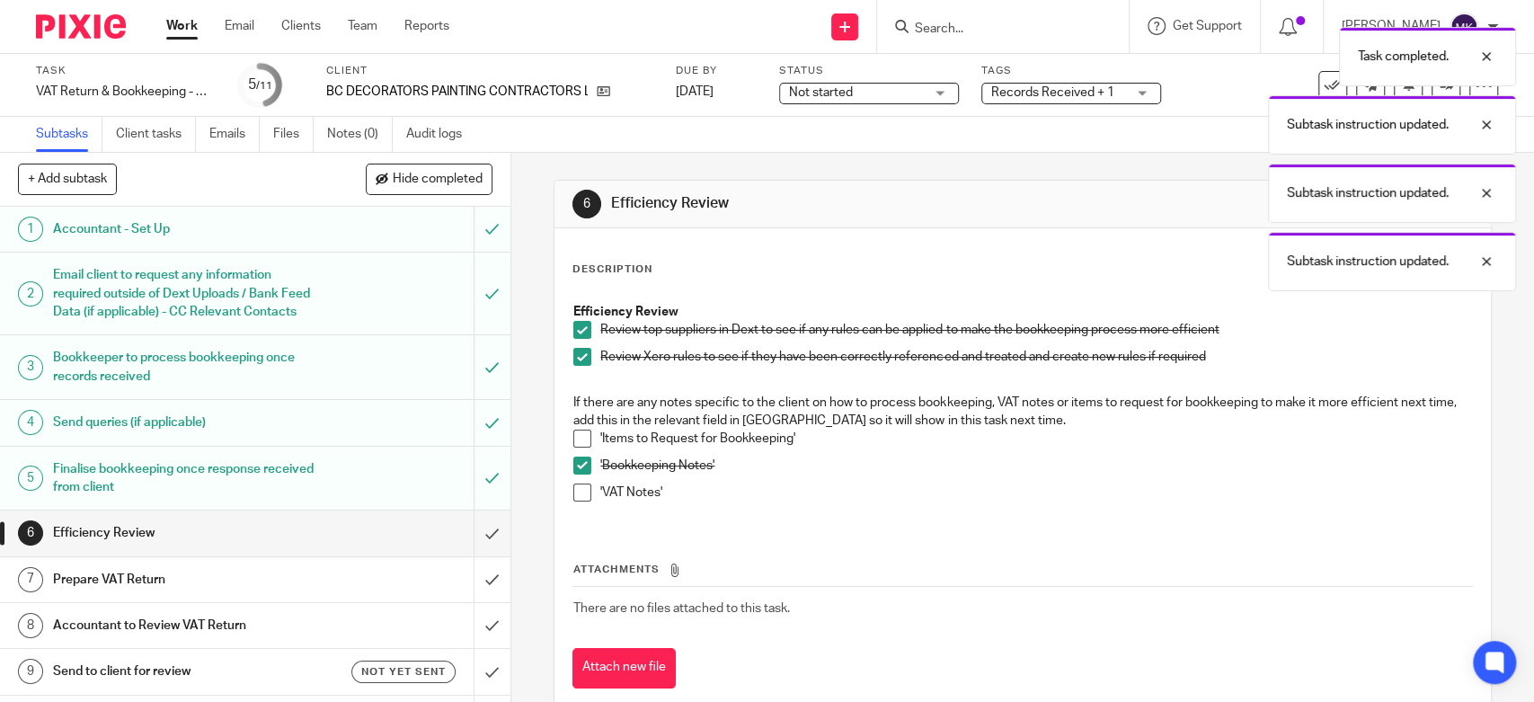
drag, startPoint x: 579, startPoint y: 440, endPoint x: 580, endPoint y: 481, distance: 41.4
click at [579, 440] on span at bounding box center [582, 439] width 18 height 18
click at [576, 485] on span at bounding box center [582, 493] width 18 height 18
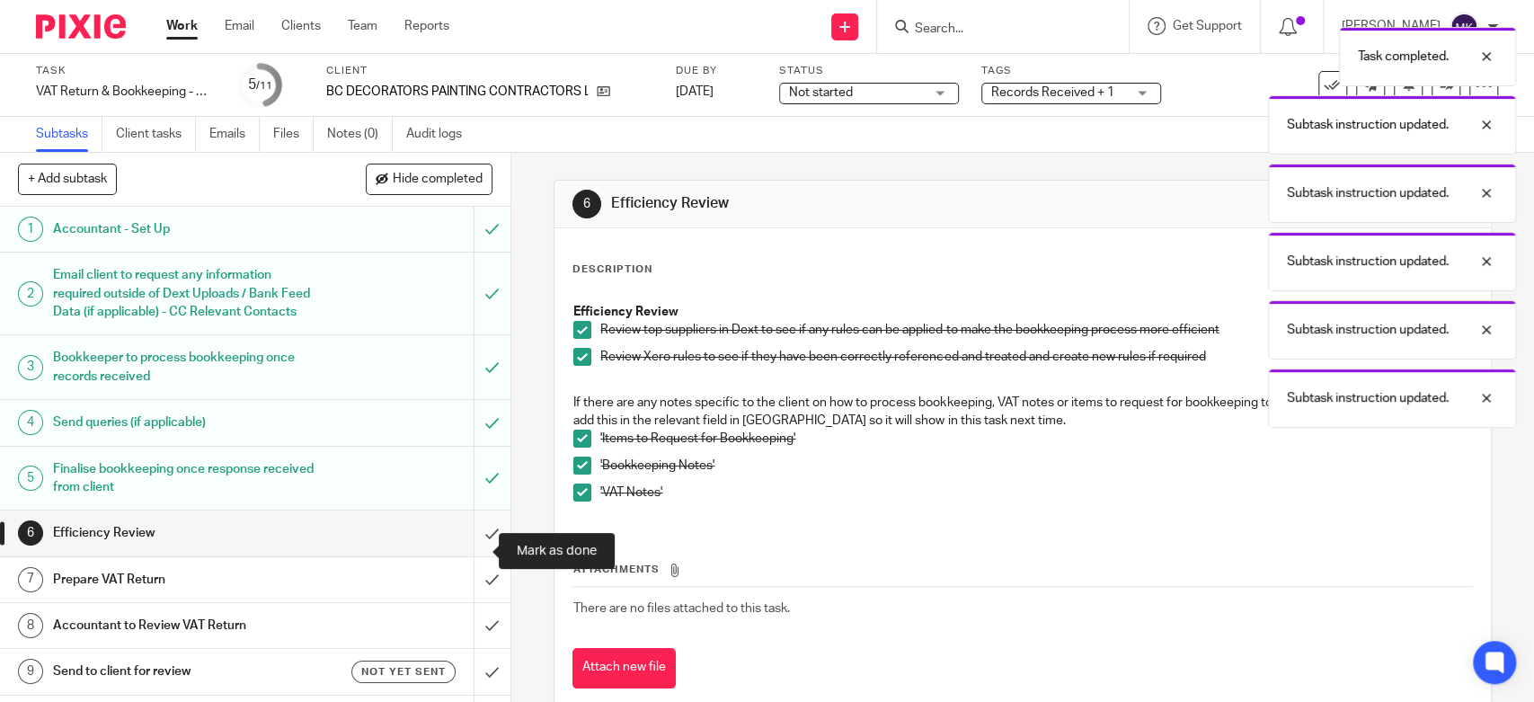
click at [482, 540] on input "submit" at bounding box center [255, 533] width 511 height 45
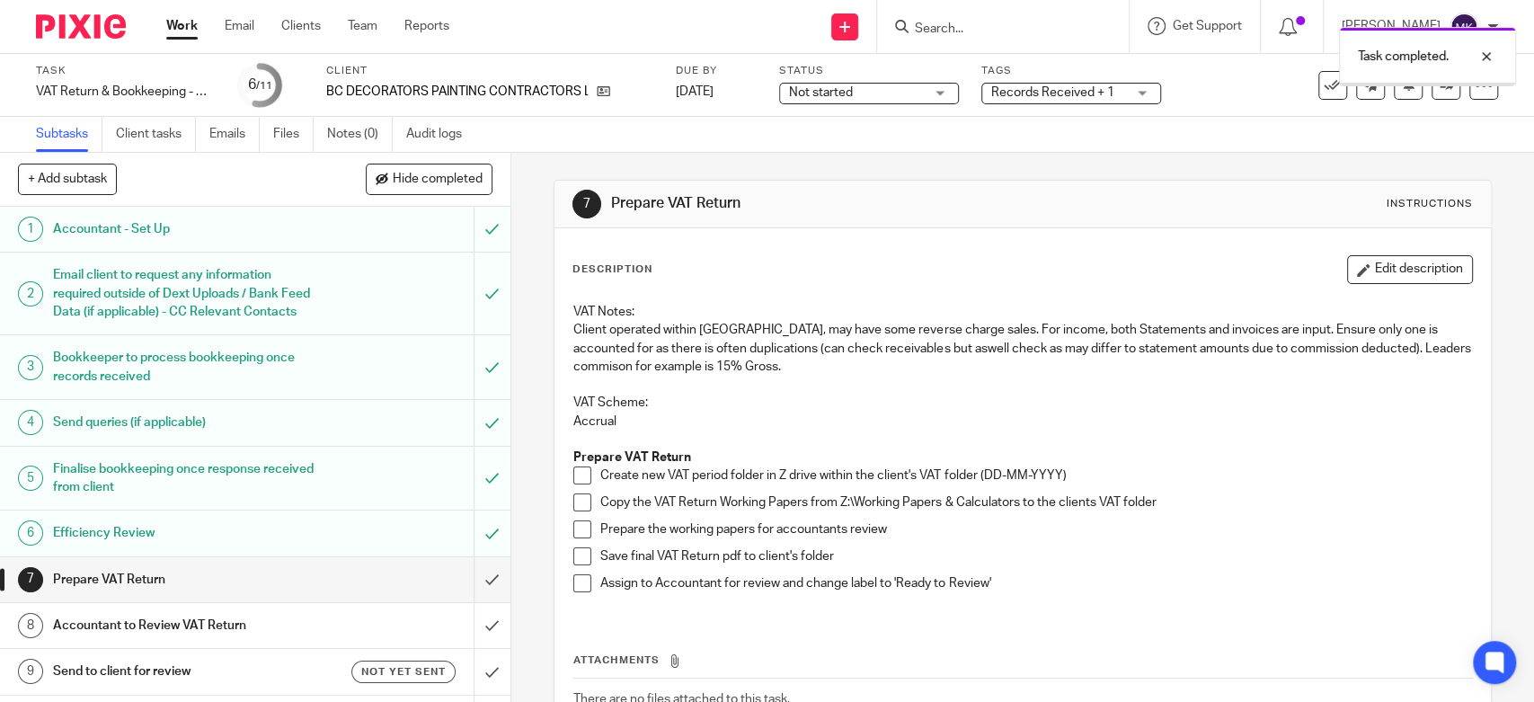
click at [575, 481] on span at bounding box center [582, 475] width 18 height 18
click at [573, 510] on span at bounding box center [582, 502] width 18 height 18
click at [573, 529] on span at bounding box center [582, 529] width 18 height 18
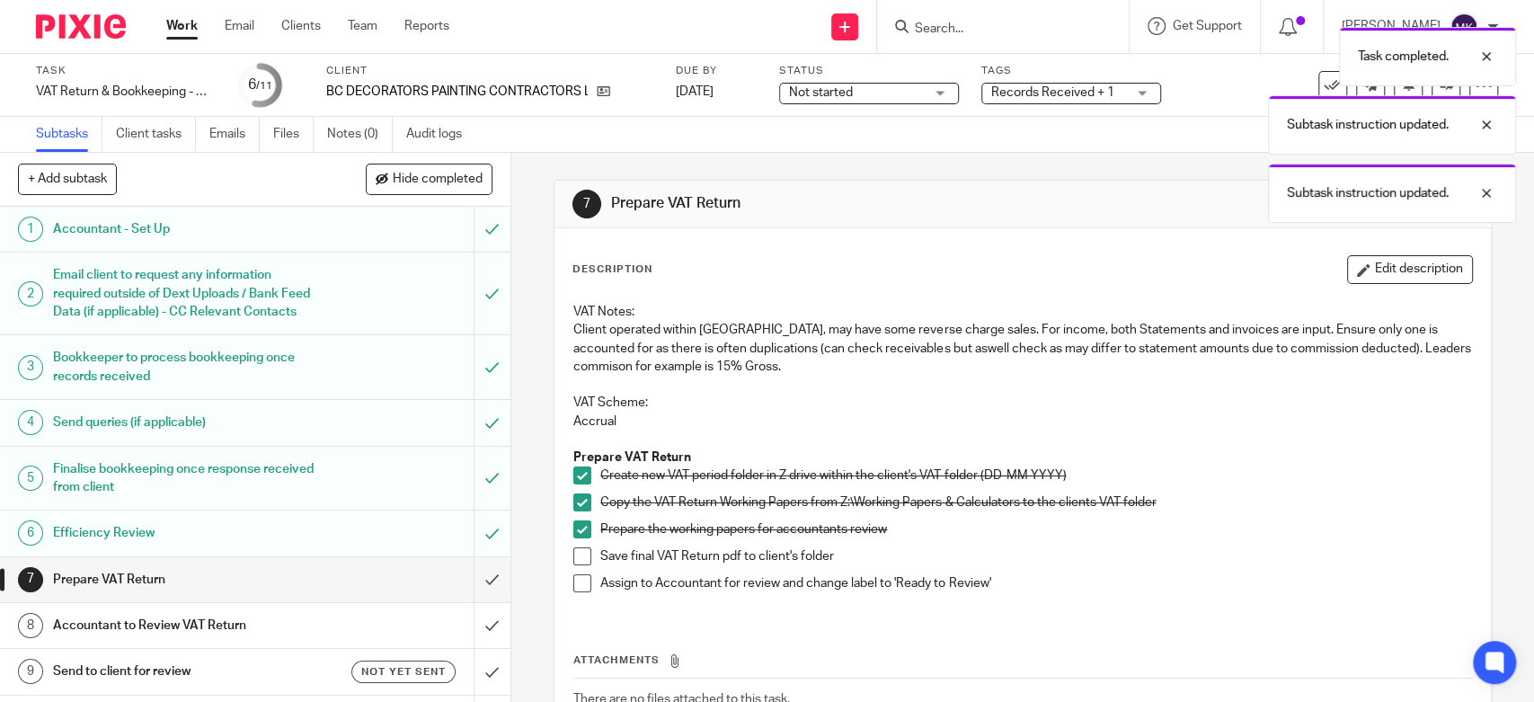
click at [573, 554] on span at bounding box center [582, 556] width 18 height 18
click at [573, 570] on li "Save final VAT Return pdf to client's folder" at bounding box center [1022, 560] width 898 height 27
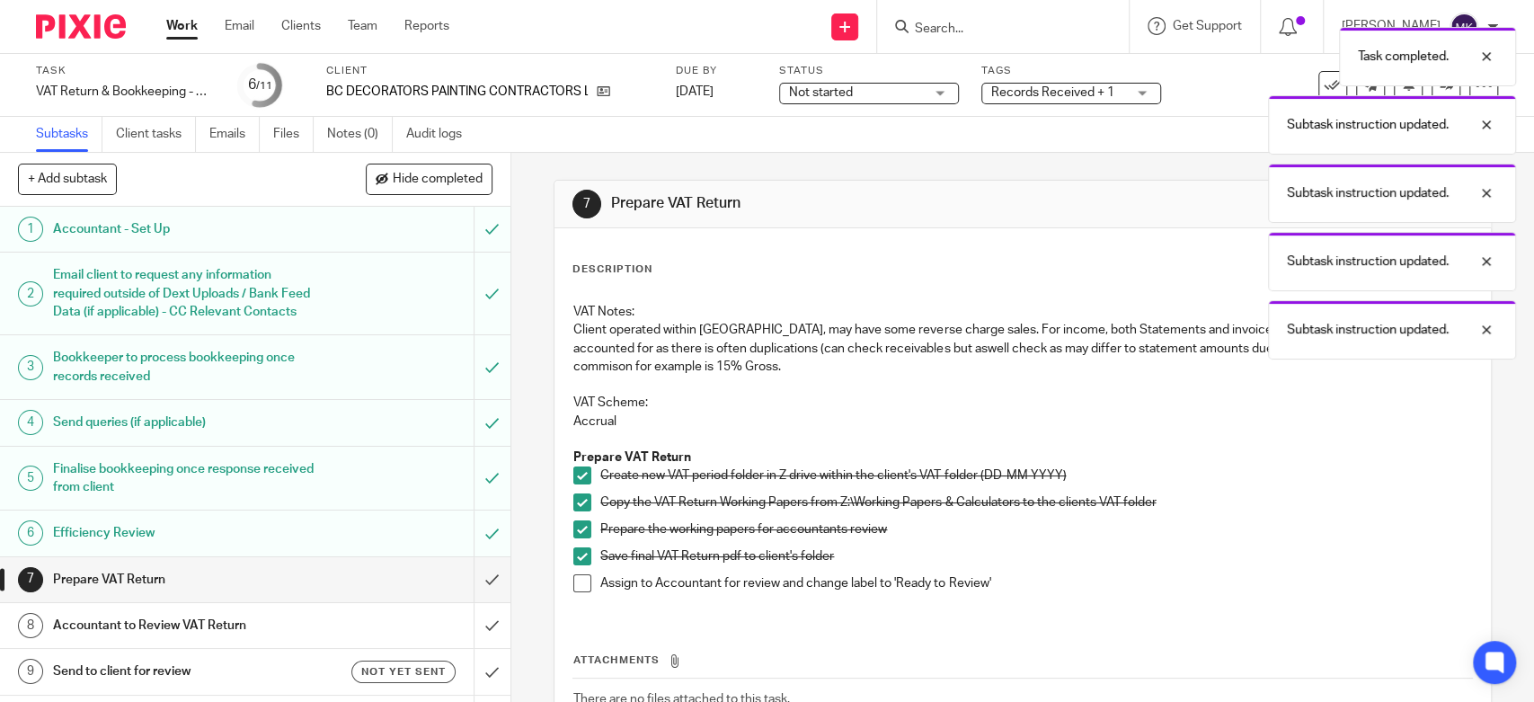
click at [573, 577] on span at bounding box center [582, 583] width 18 height 18
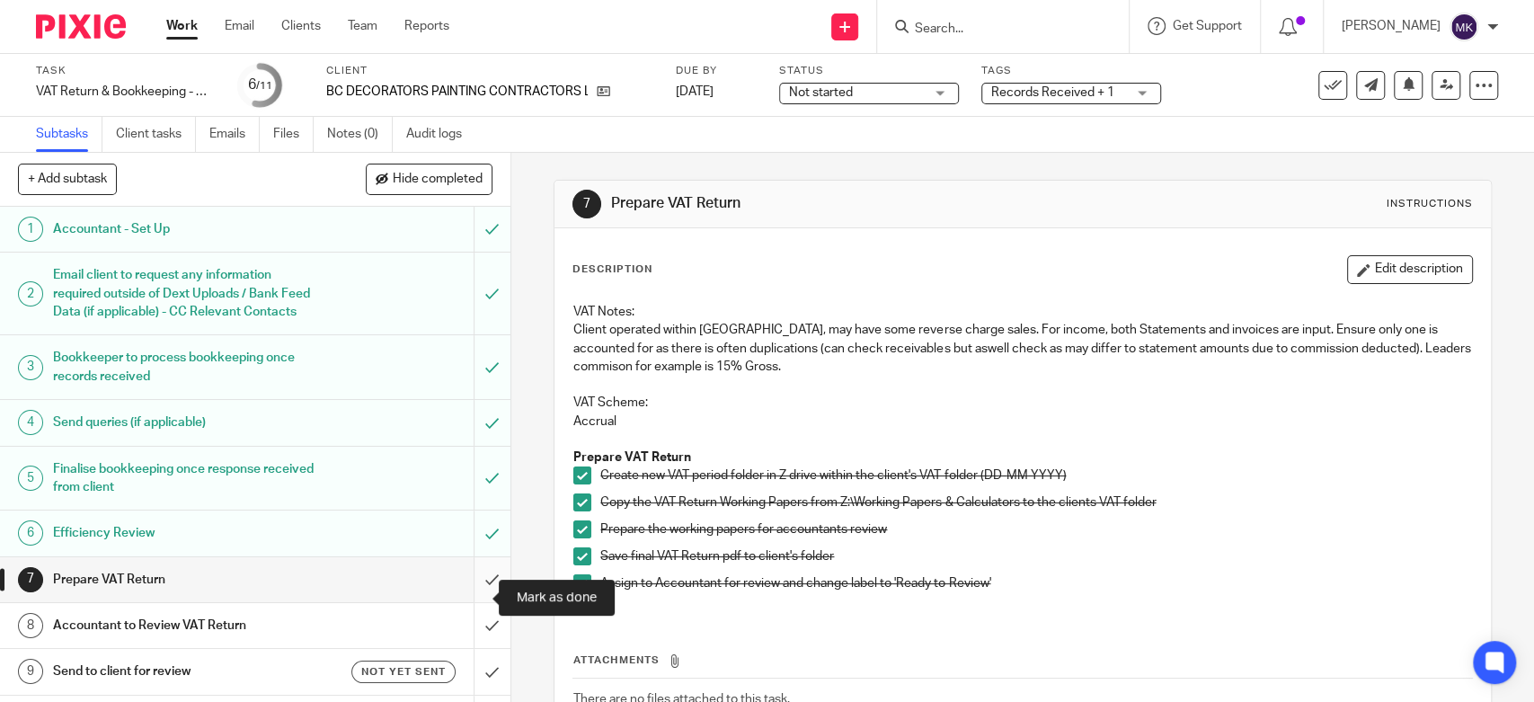
click at [471, 593] on input "submit" at bounding box center [255, 579] width 511 height 45
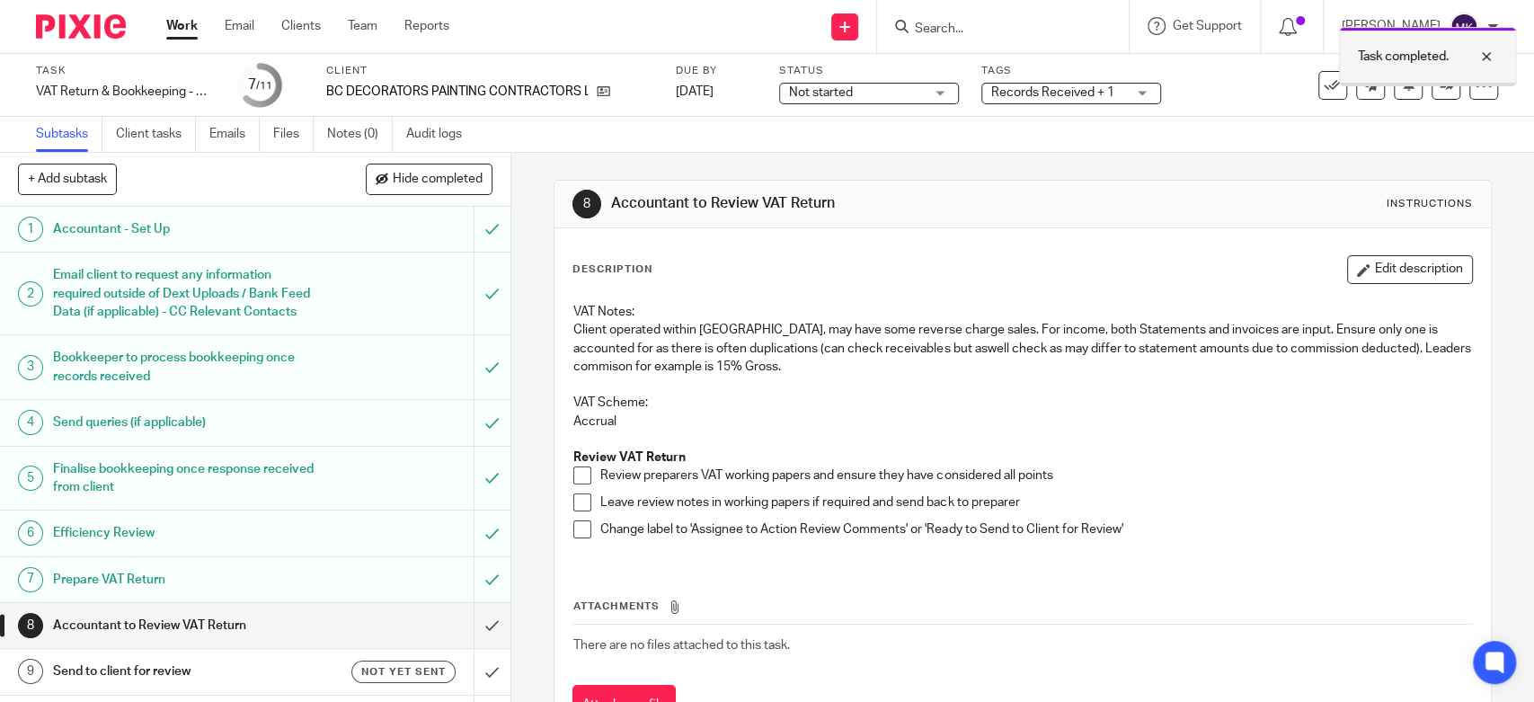
click at [1487, 51] on div at bounding box center [1473, 57] width 49 height 22
click at [885, 89] on span "Not started" at bounding box center [856, 93] width 135 height 19
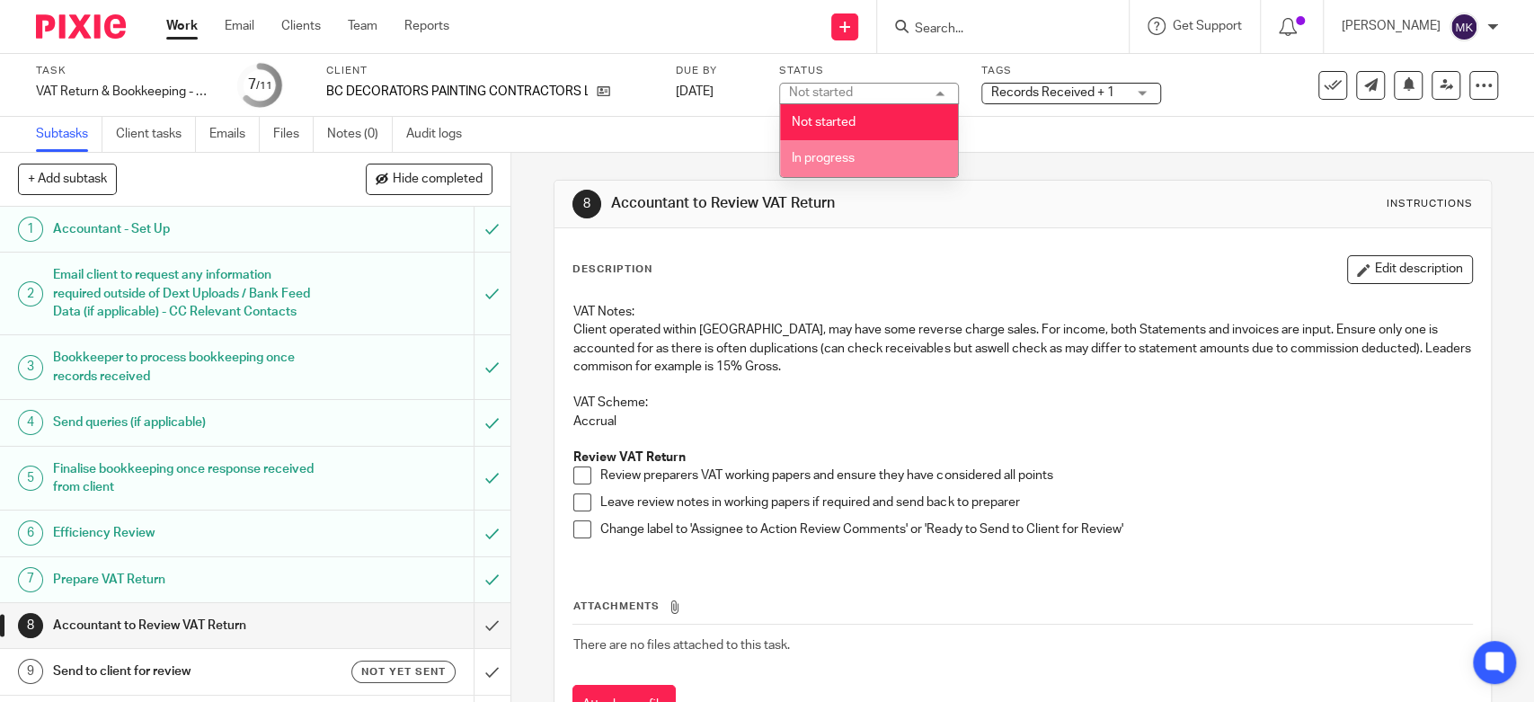
click at [813, 160] on span "In progress" at bounding box center [823, 158] width 63 height 13
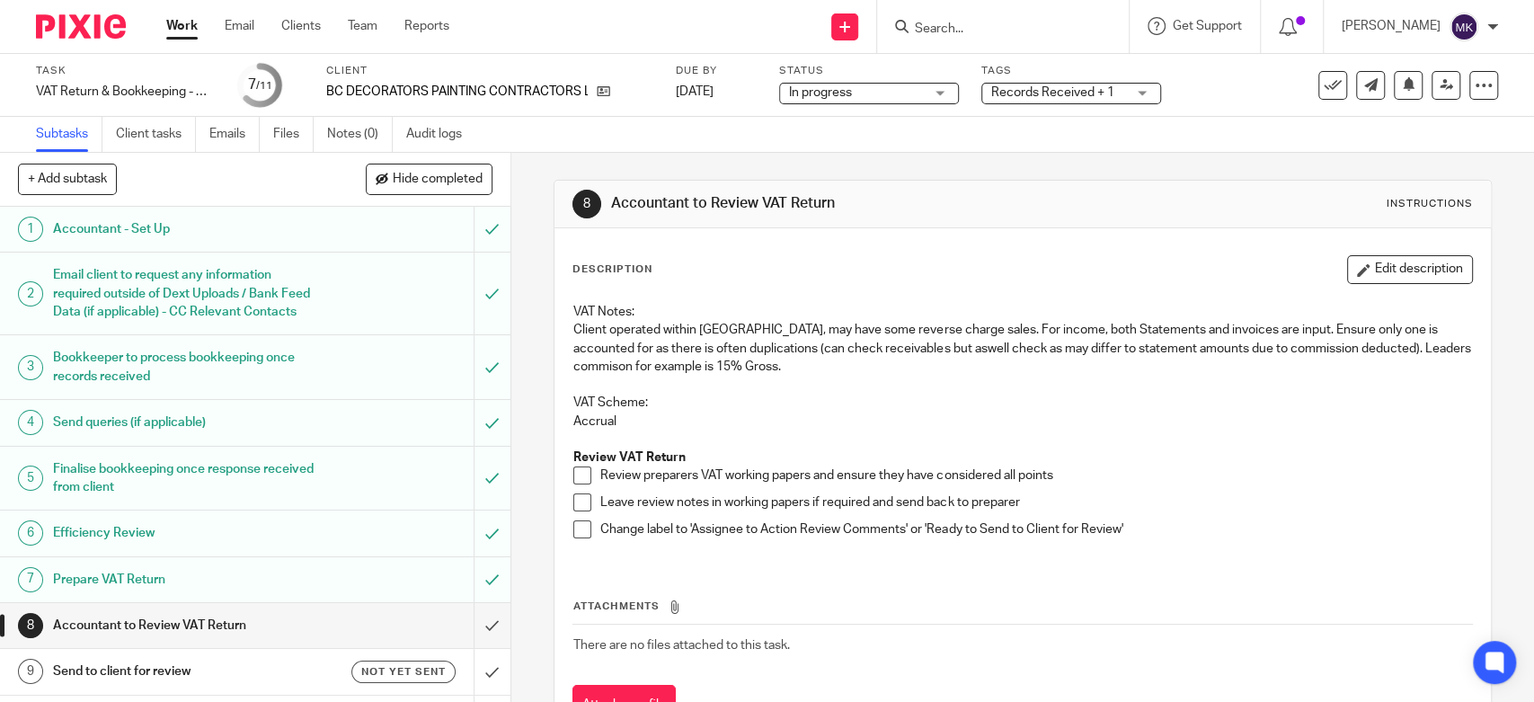
click at [1041, 93] on span "Records Received + 1" at bounding box center [1052, 92] width 123 height 13
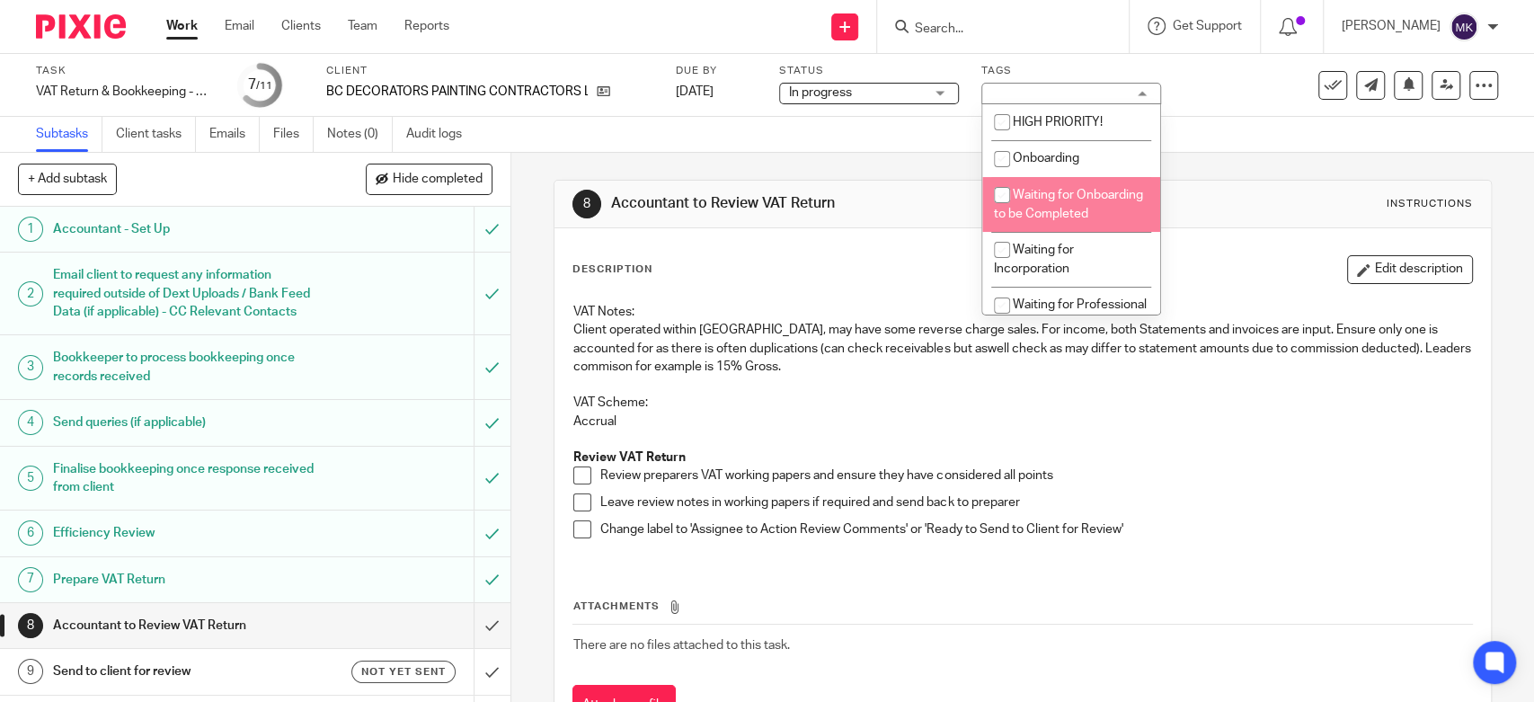
scroll to position [200, 0]
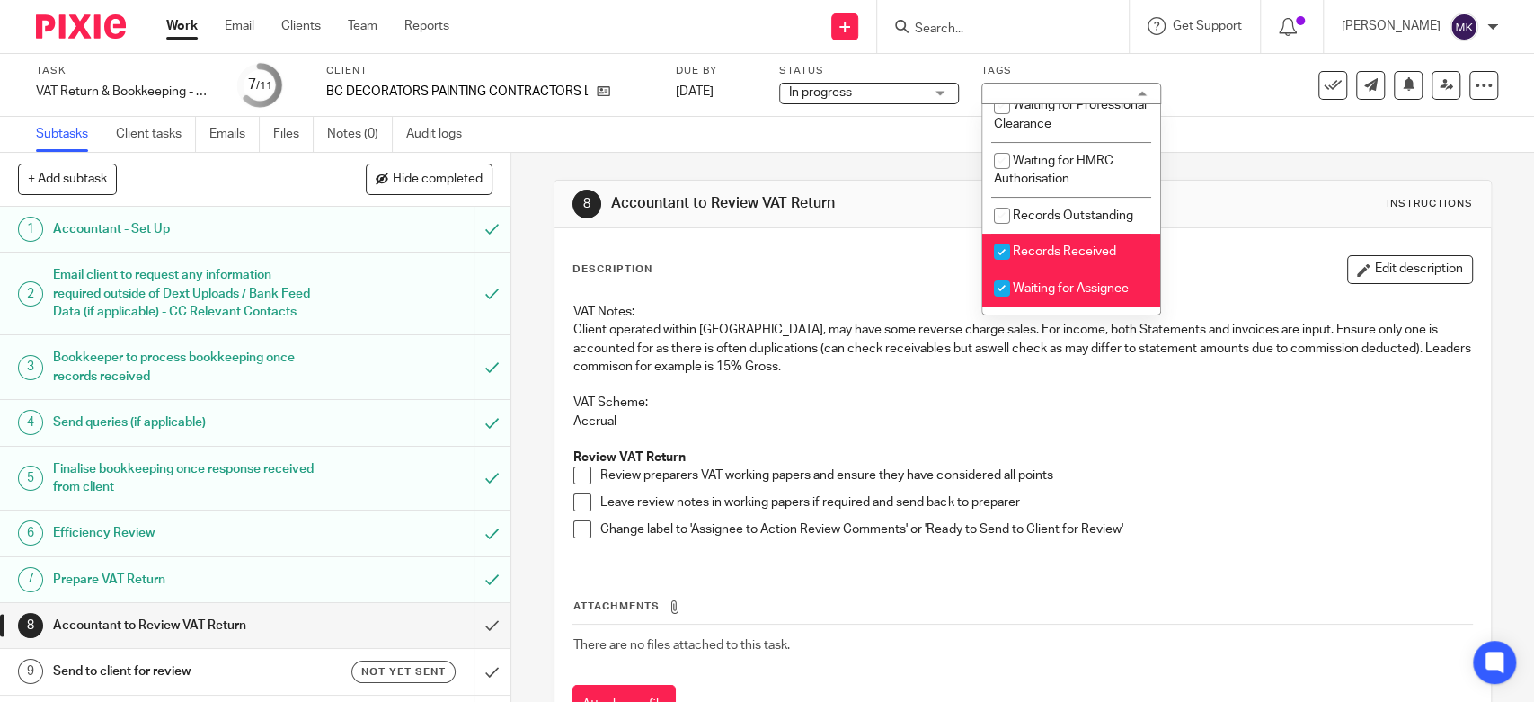
click at [1054, 258] on span "Records Received" at bounding box center [1064, 251] width 103 height 13
checkbox input "false"
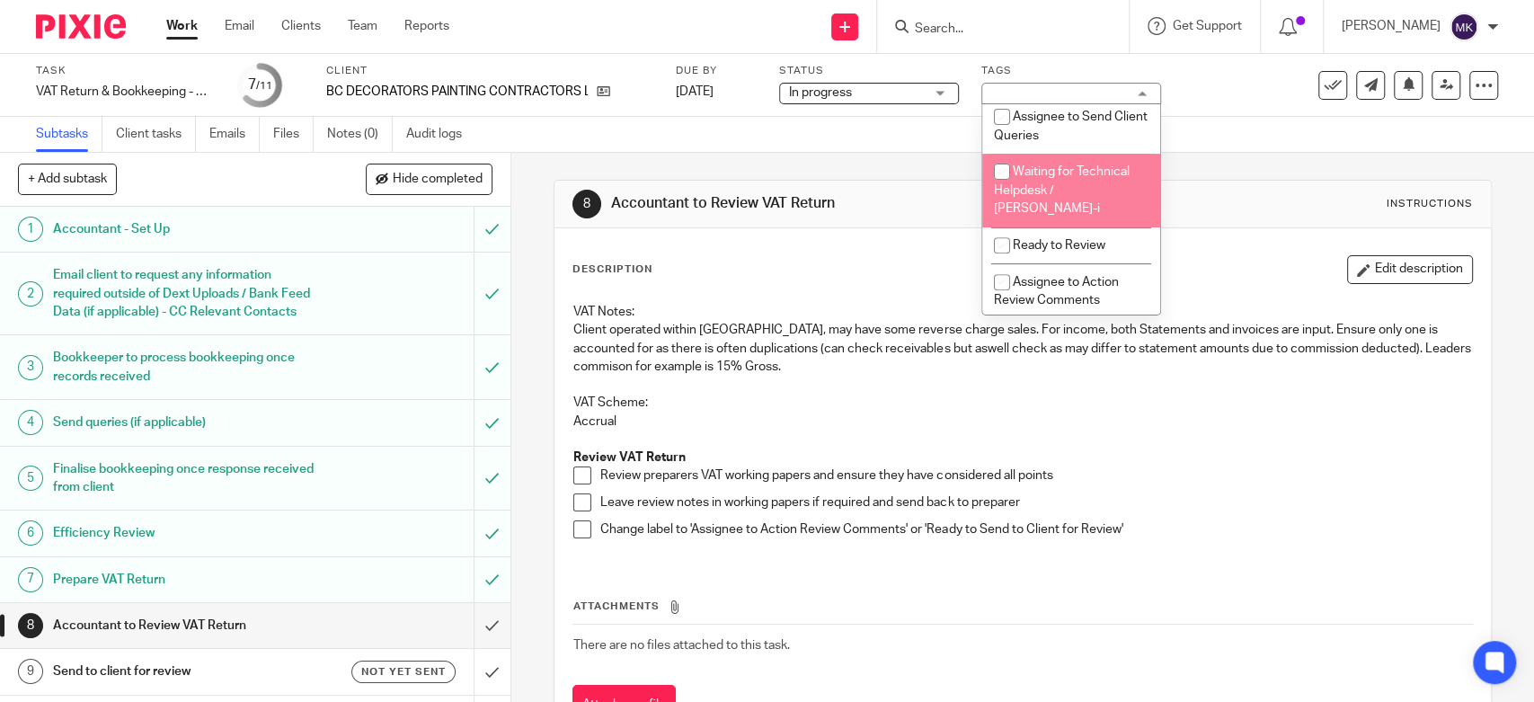
scroll to position [599, 0]
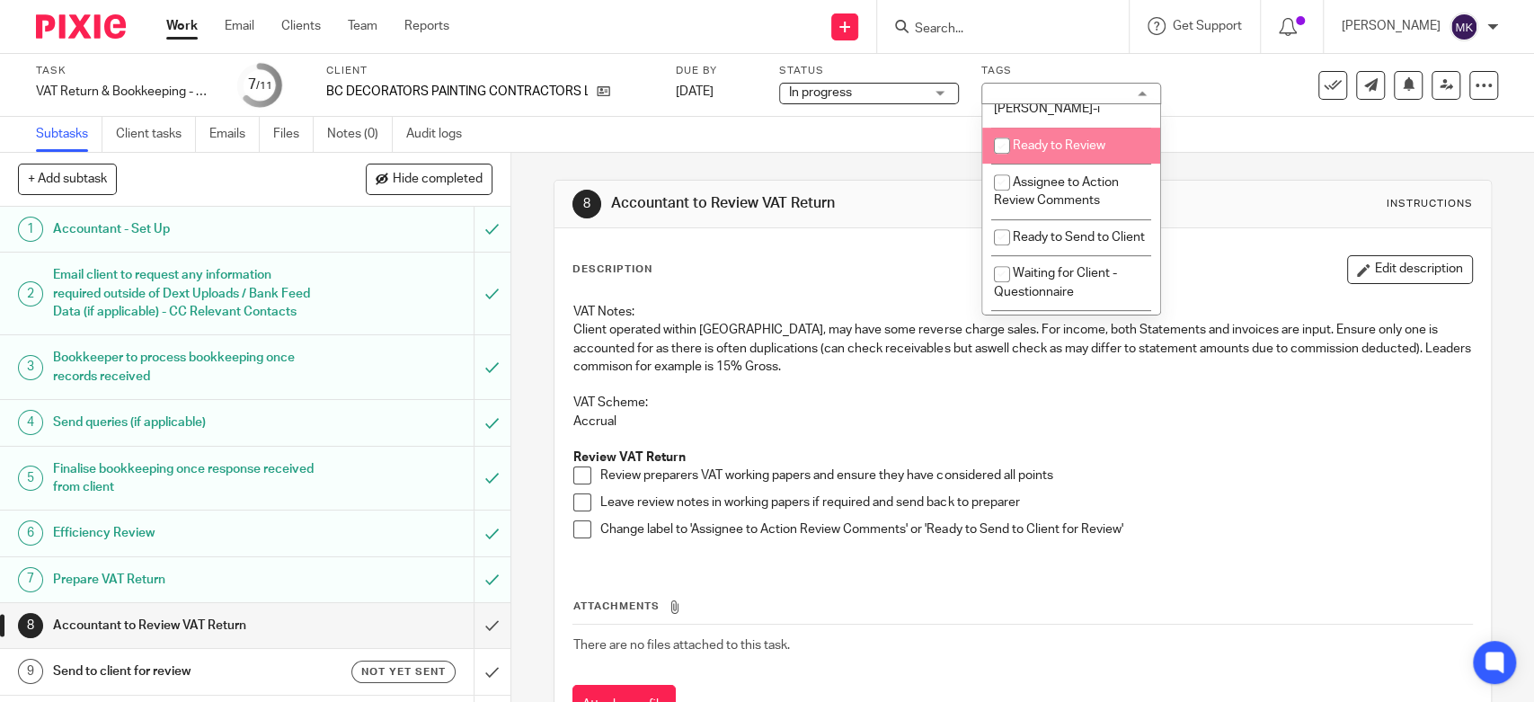
click at [1080, 144] on span "Ready to Review" at bounding box center [1059, 145] width 93 height 13
checkbox input "true"
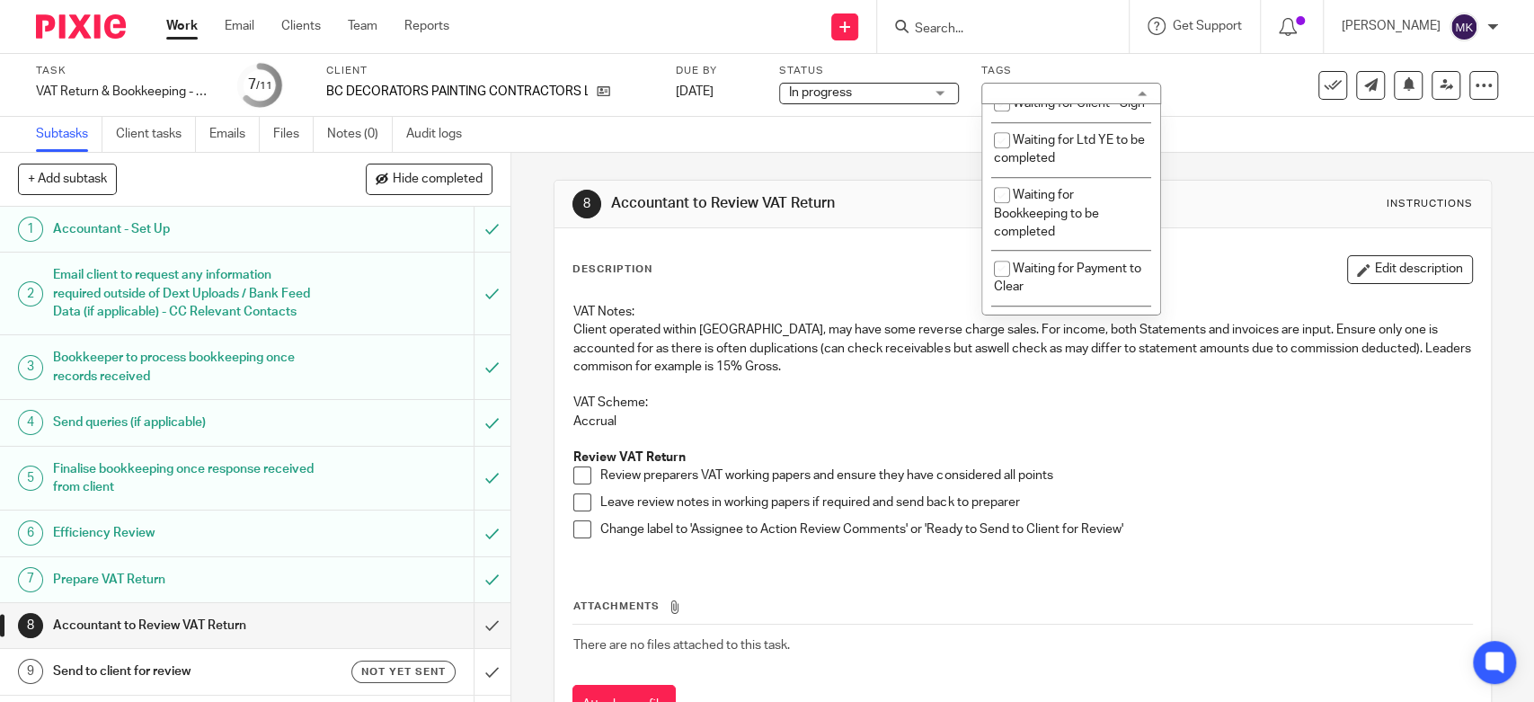
scroll to position [1244, 0]
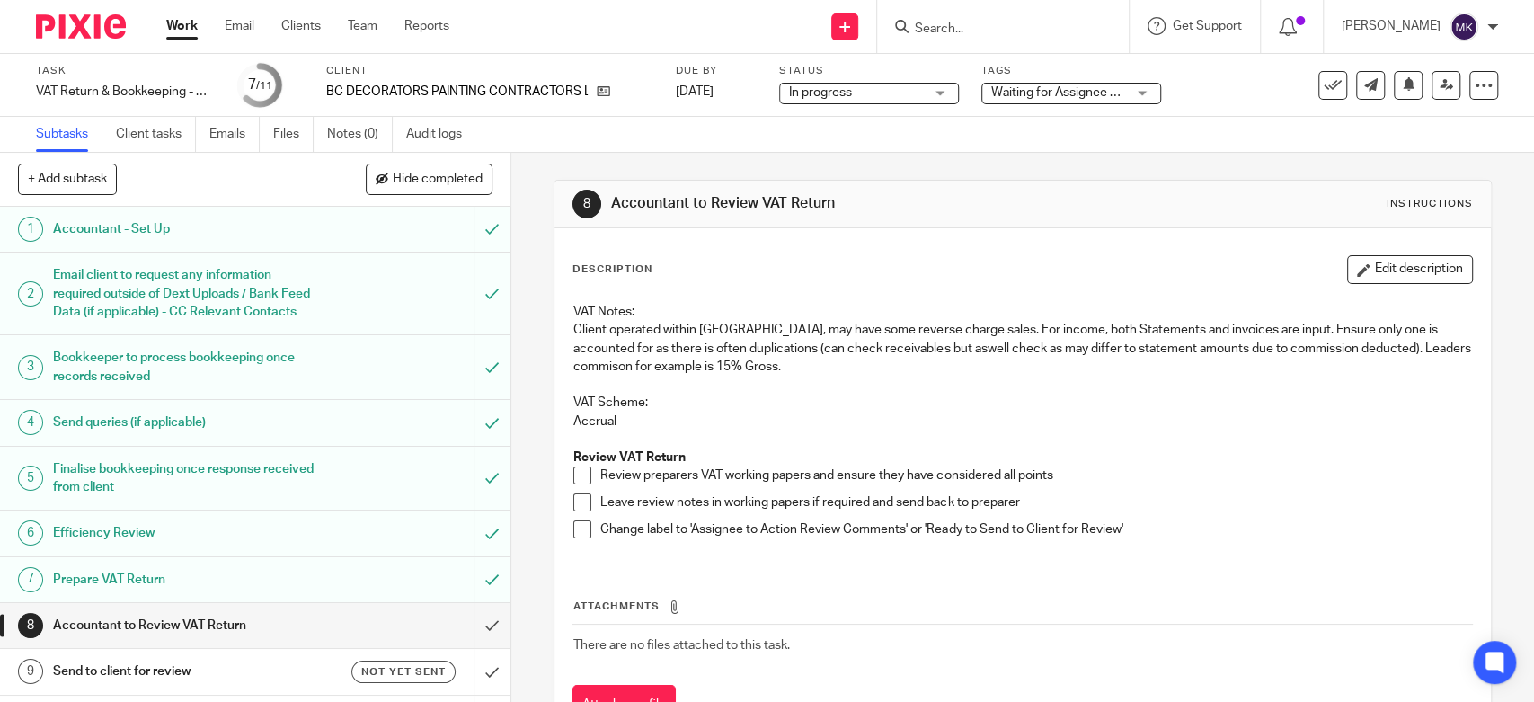
click at [1248, 164] on div "8 Accountant to Review VAT Return Instructions Description Edit description VAT…" at bounding box center [1022, 466] width 937 height 627
click at [182, 33] on link "Work" at bounding box center [181, 26] width 31 height 18
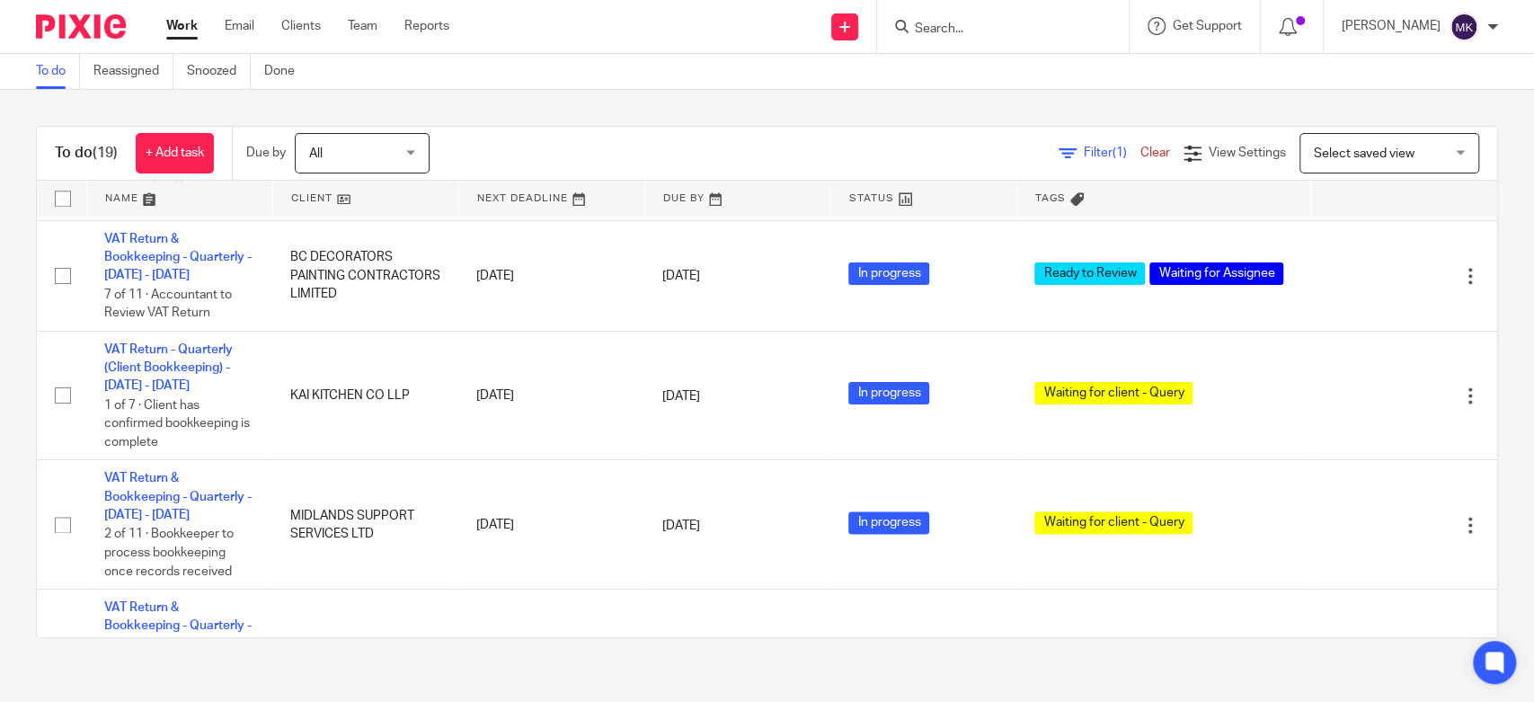
scroll to position [1577, 0]
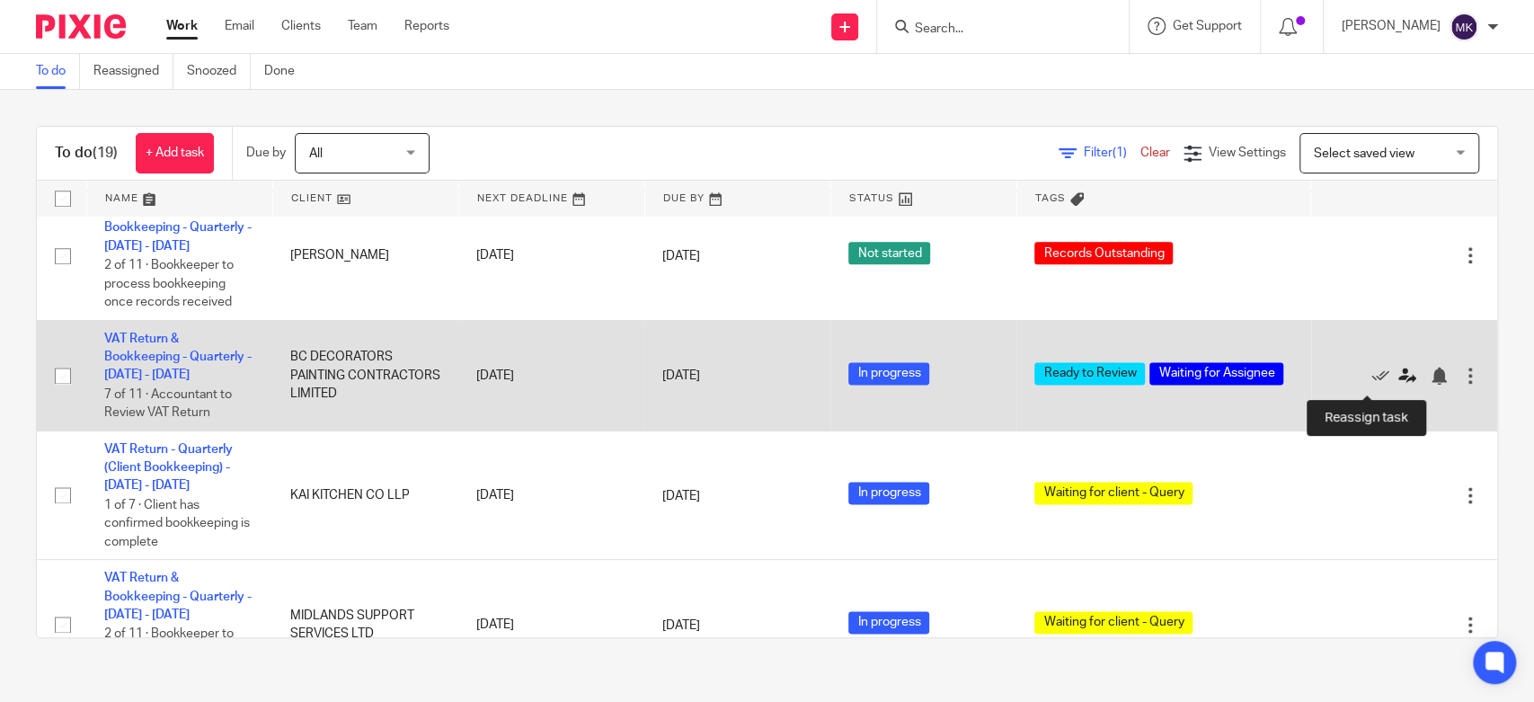
click at [1399, 385] on icon at bounding box center [1408, 376] width 18 height 18
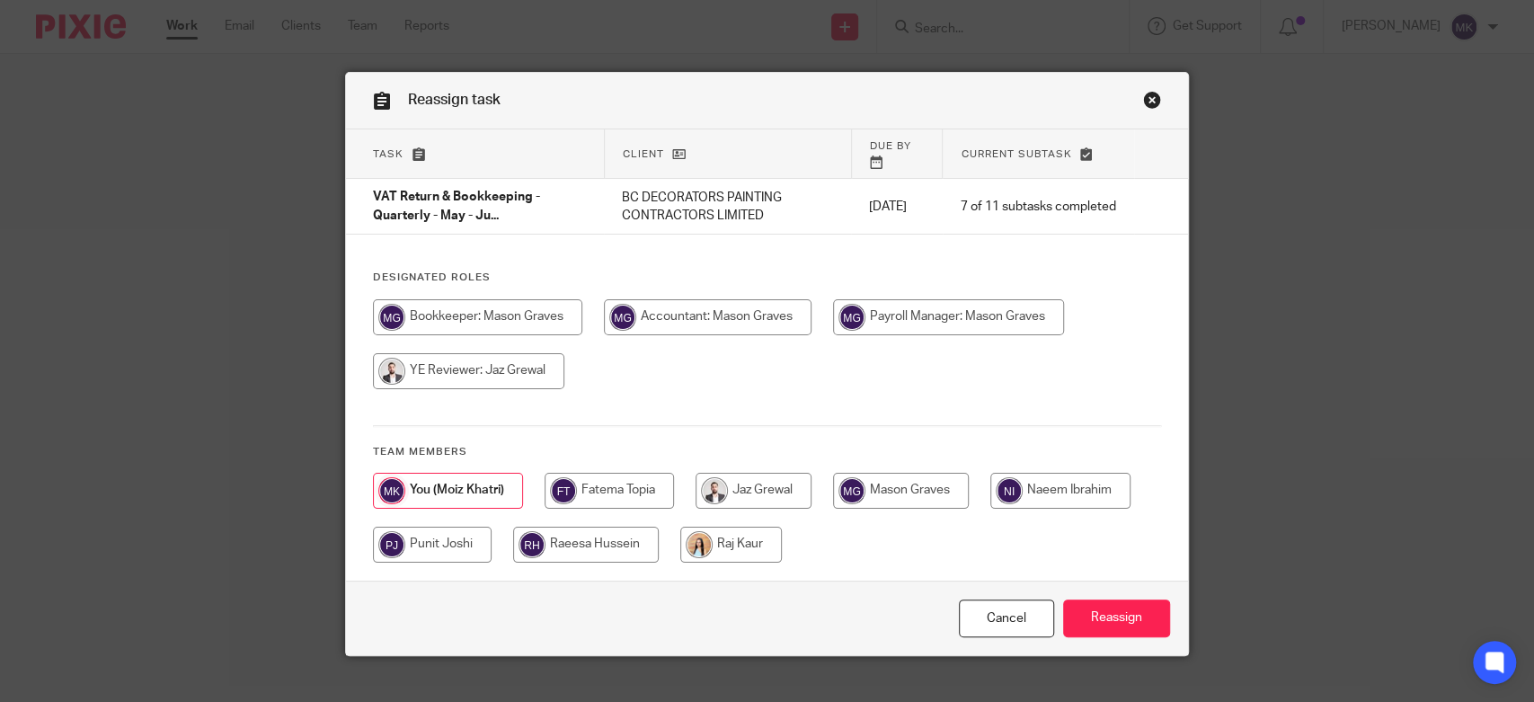
click at [994, 303] on input "radio" at bounding box center [948, 317] width 231 height 36
radio input "true"
click at [1107, 617] on input "Reassign" at bounding box center [1116, 619] width 107 height 39
